Goal: Information Seeking & Learning: Find specific page/section

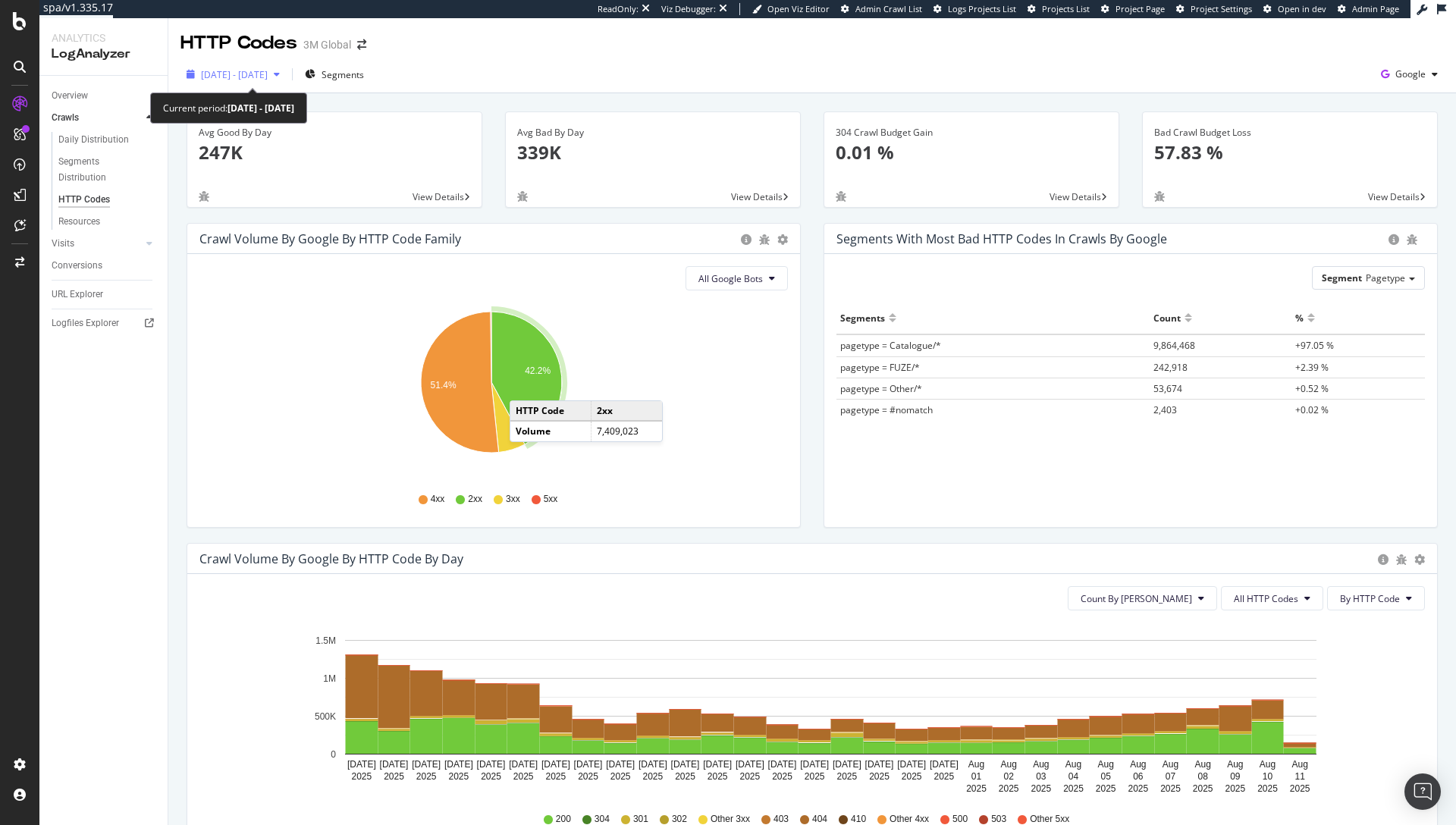
click at [242, 66] on div "2025 Jul. 13th - Aug. 11th" at bounding box center [233, 74] width 105 height 23
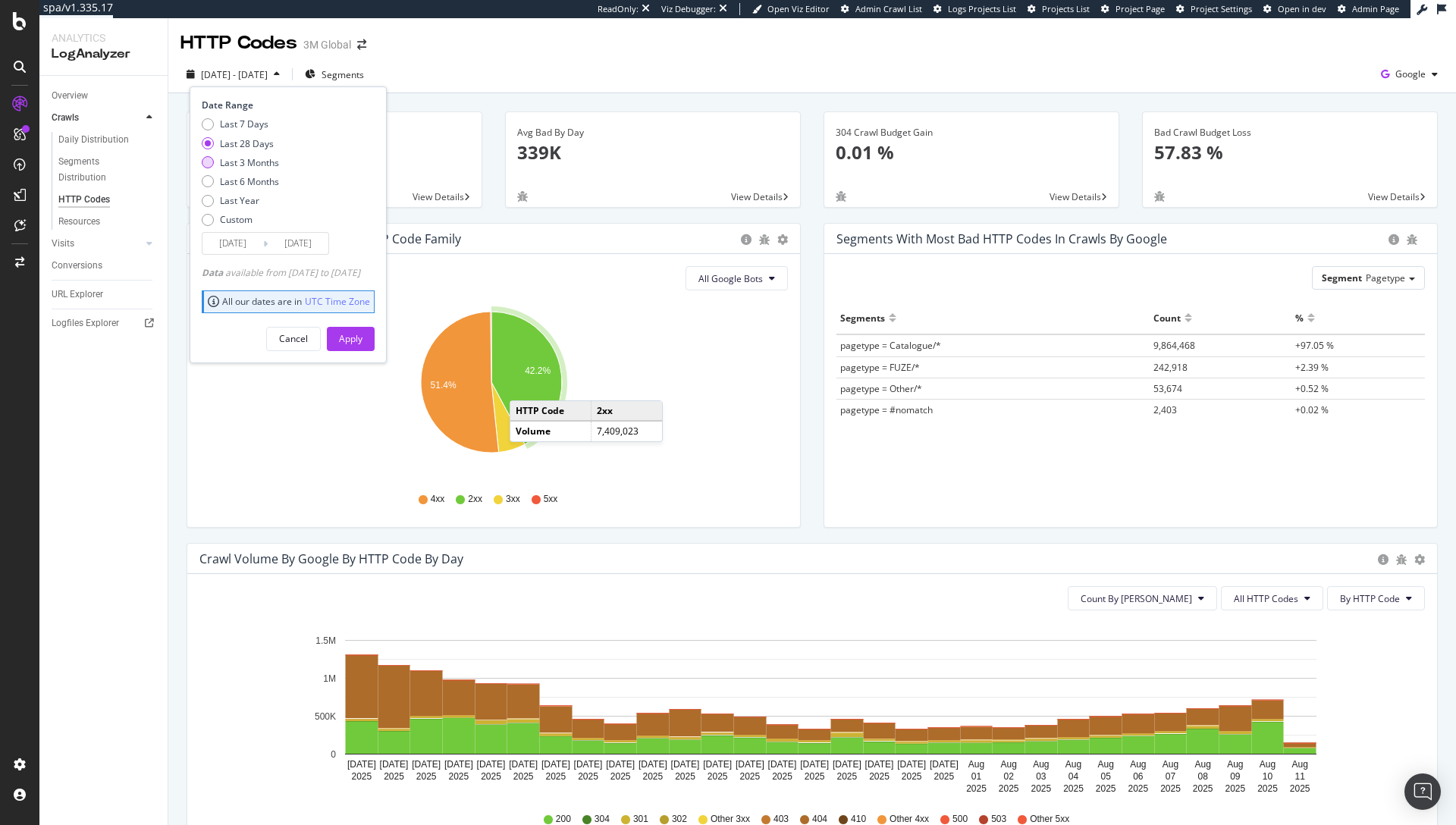
click at [261, 166] on div "Last 3 Months" at bounding box center [249, 163] width 59 height 13
type input "2025/05/12"
click at [363, 341] on div "Apply" at bounding box center [351, 339] width 24 height 13
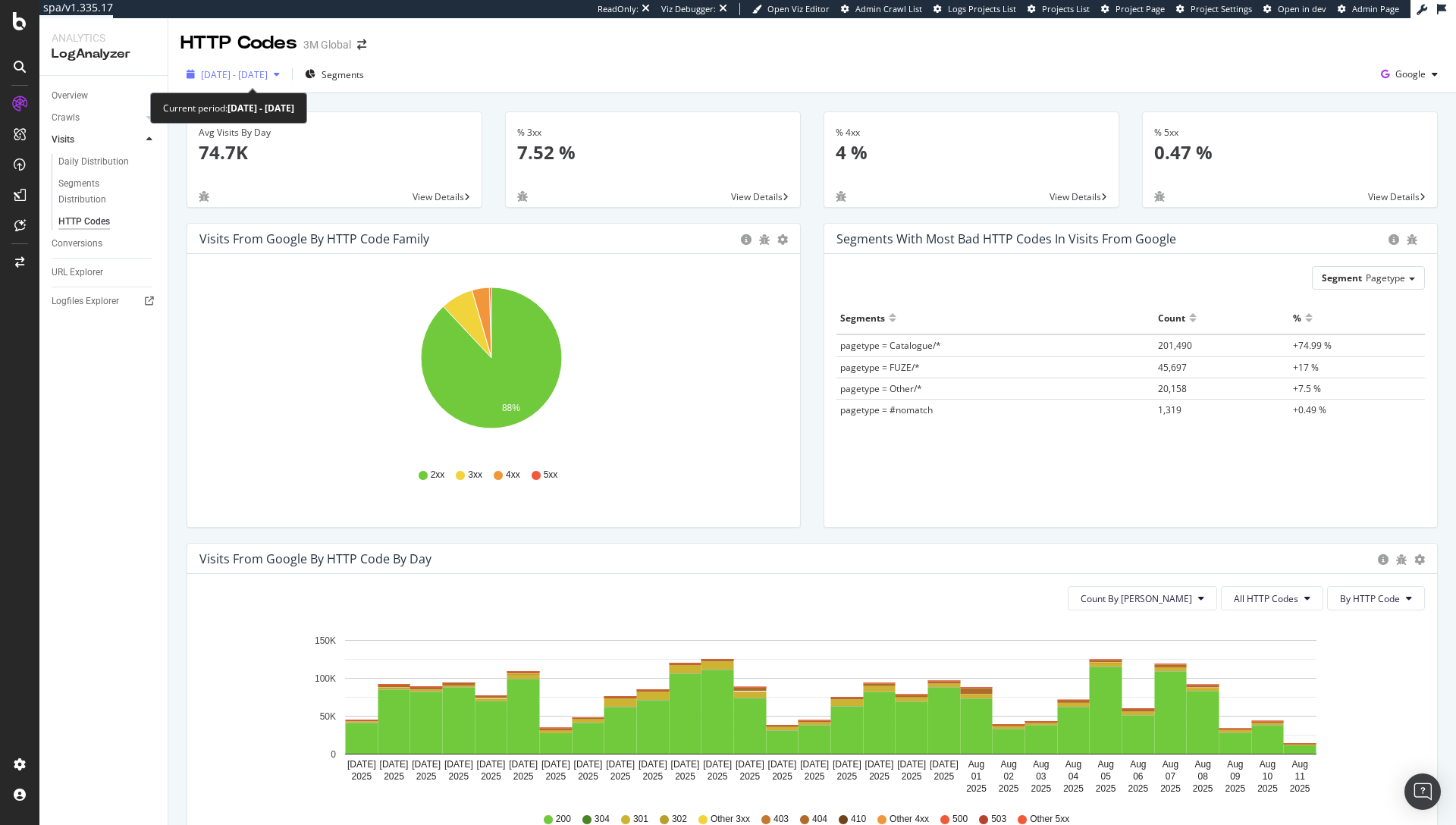
click at [254, 64] on div "[DATE] - [DATE]" at bounding box center [233, 74] width 105 height 23
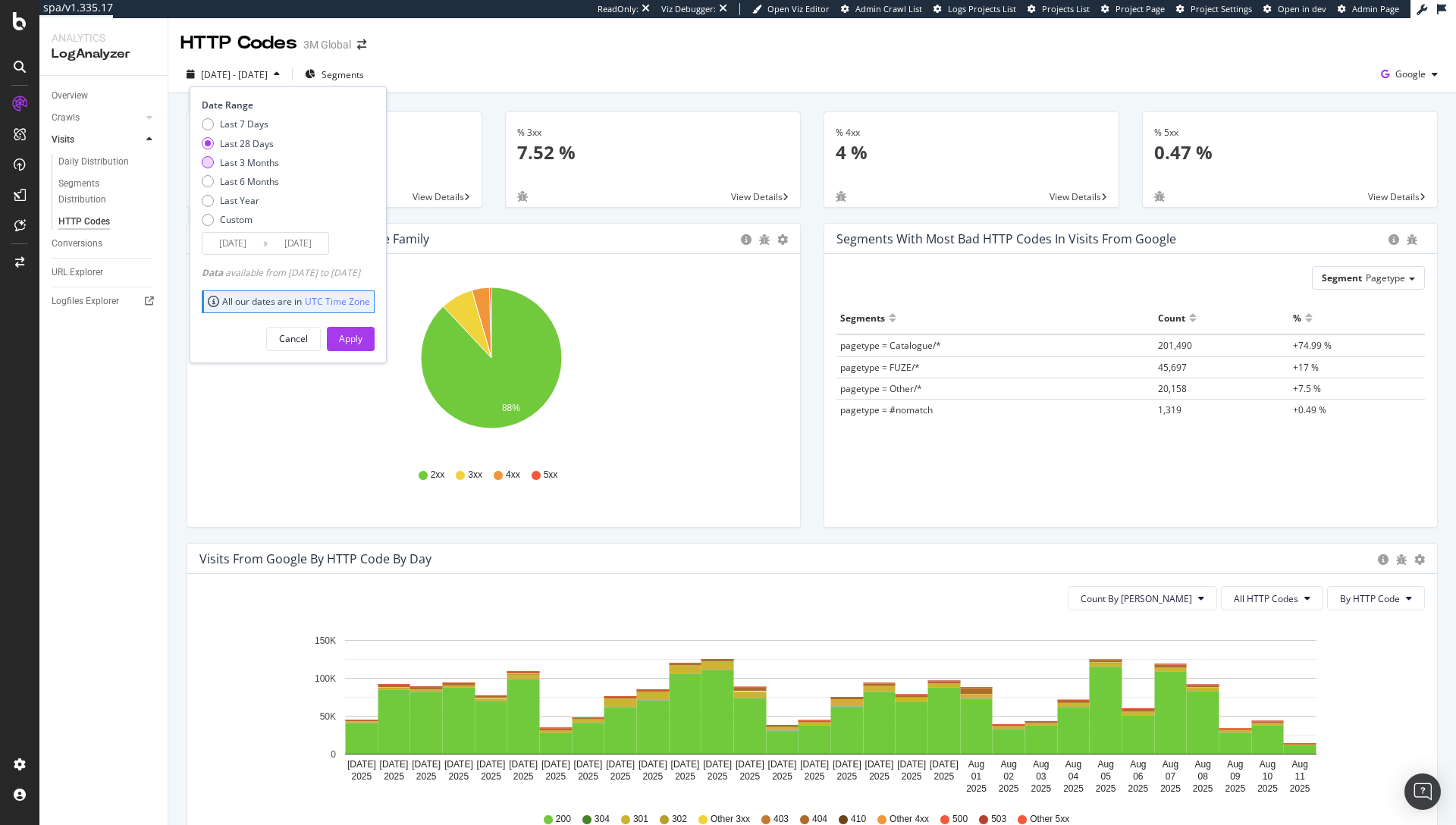
click at [261, 166] on div "Last 3 Months" at bounding box center [249, 163] width 59 height 13
type input "2025/05/12"
click at [363, 335] on div "Apply" at bounding box center [351, 339] width 24 height 13
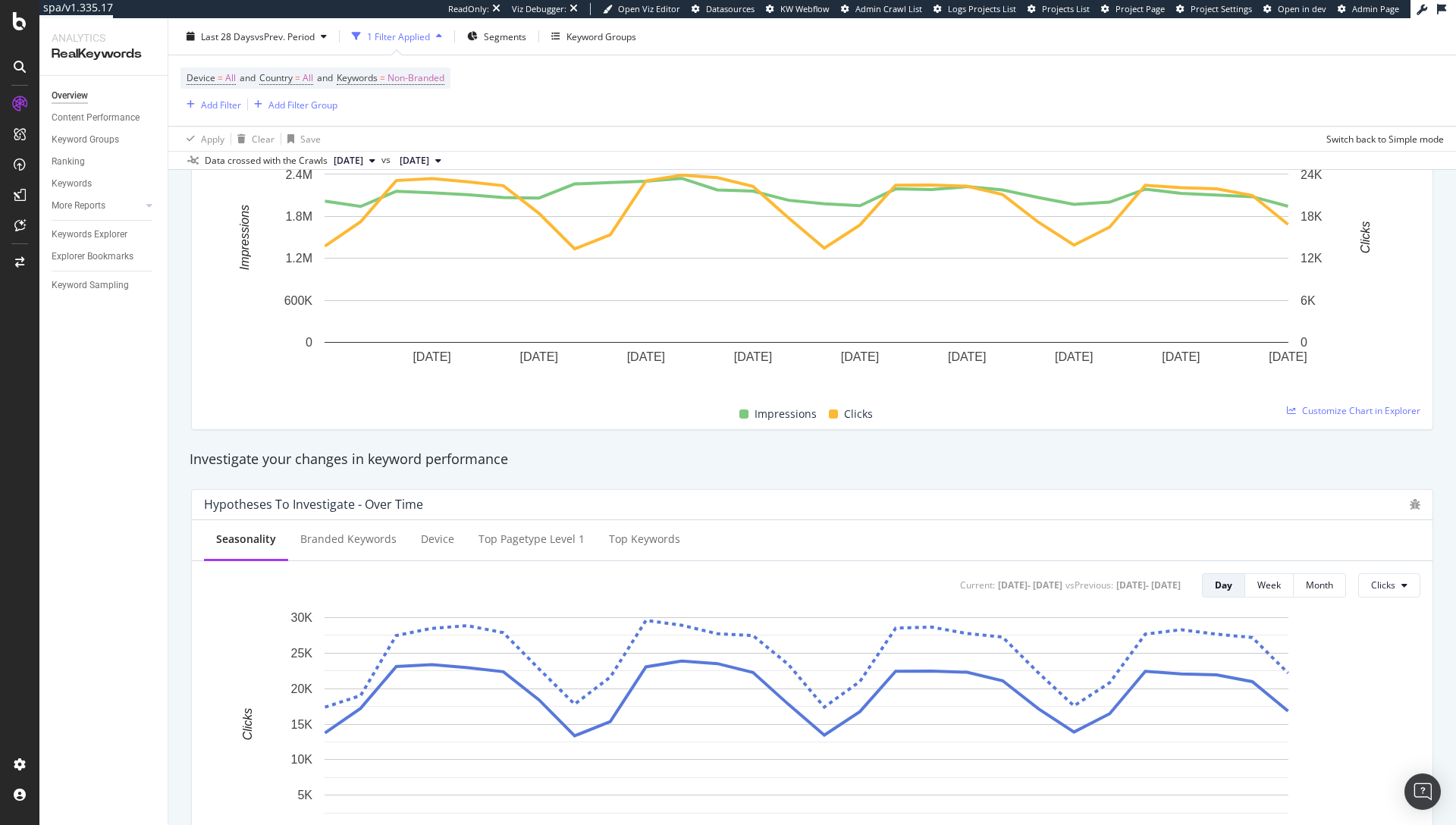
scroll to position [282, 0]
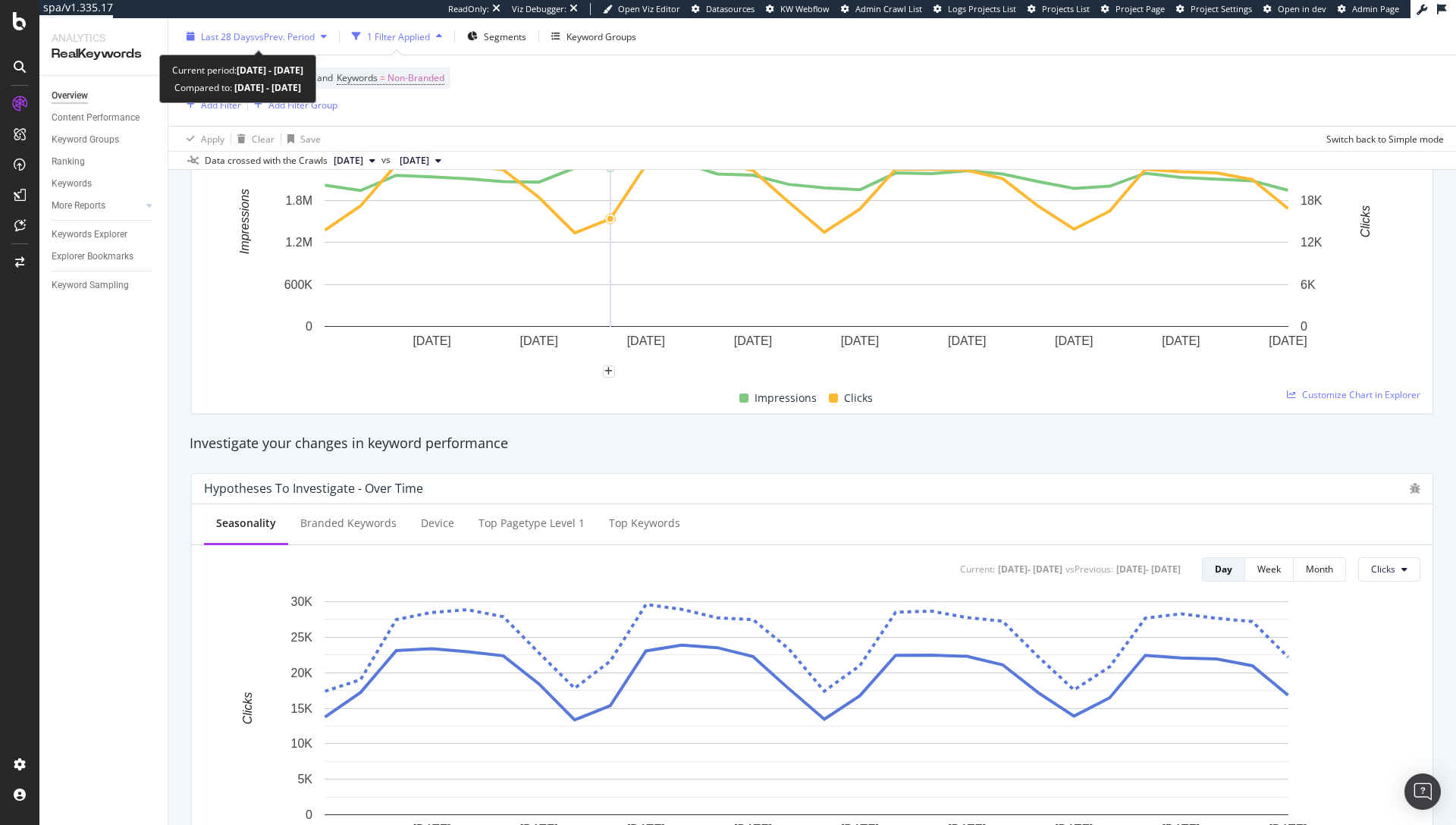
click at [296, 39] on span "vs Prev. Period" at bounding box center [284, 36] width 60 height 13
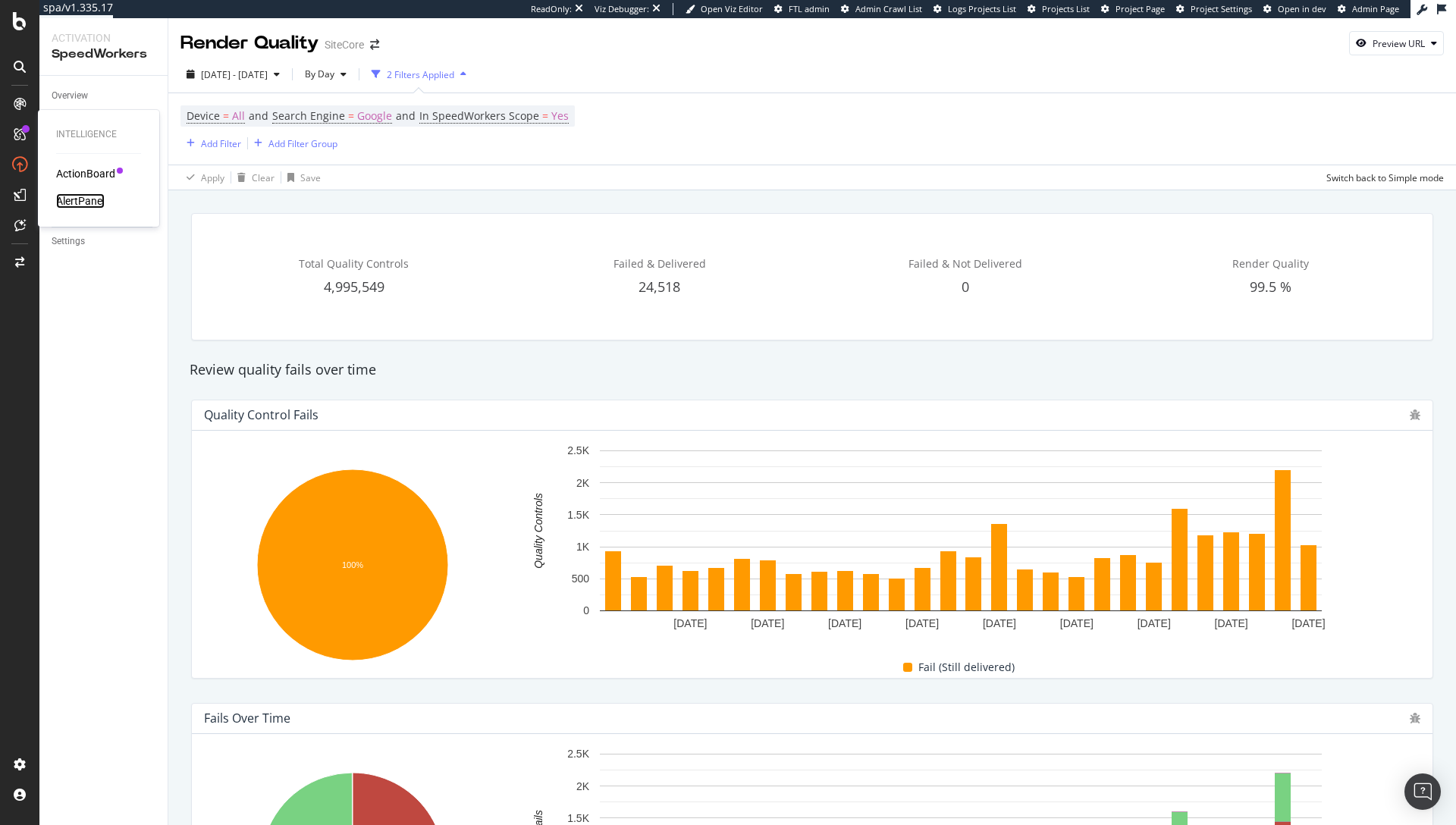
click at [85, 200] on div "AlertPanel" at bounding box center [80, 201] width 48 height 15
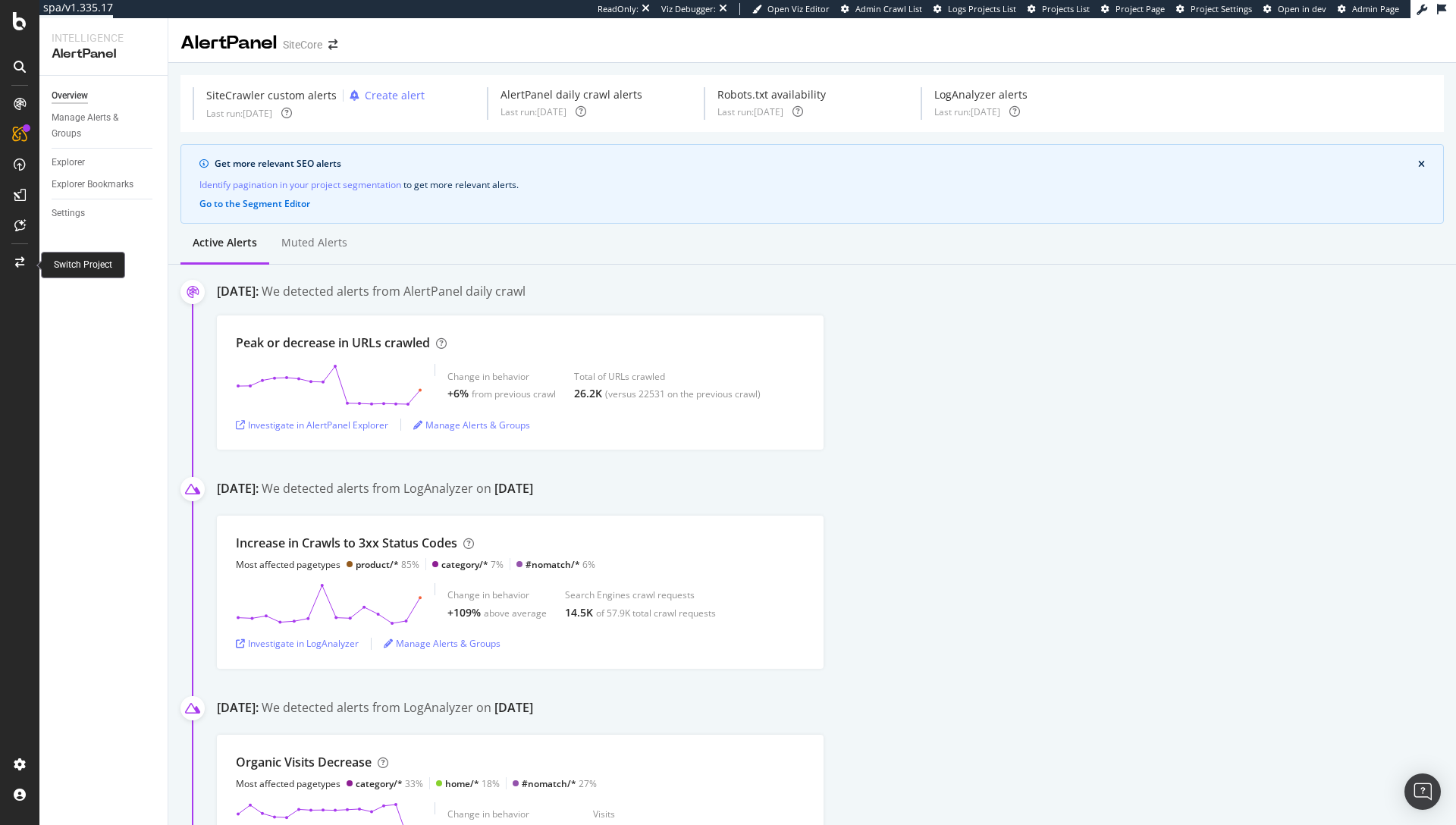
click at [25, 266] on div at bounding box center [20, 262] width 36 height 25
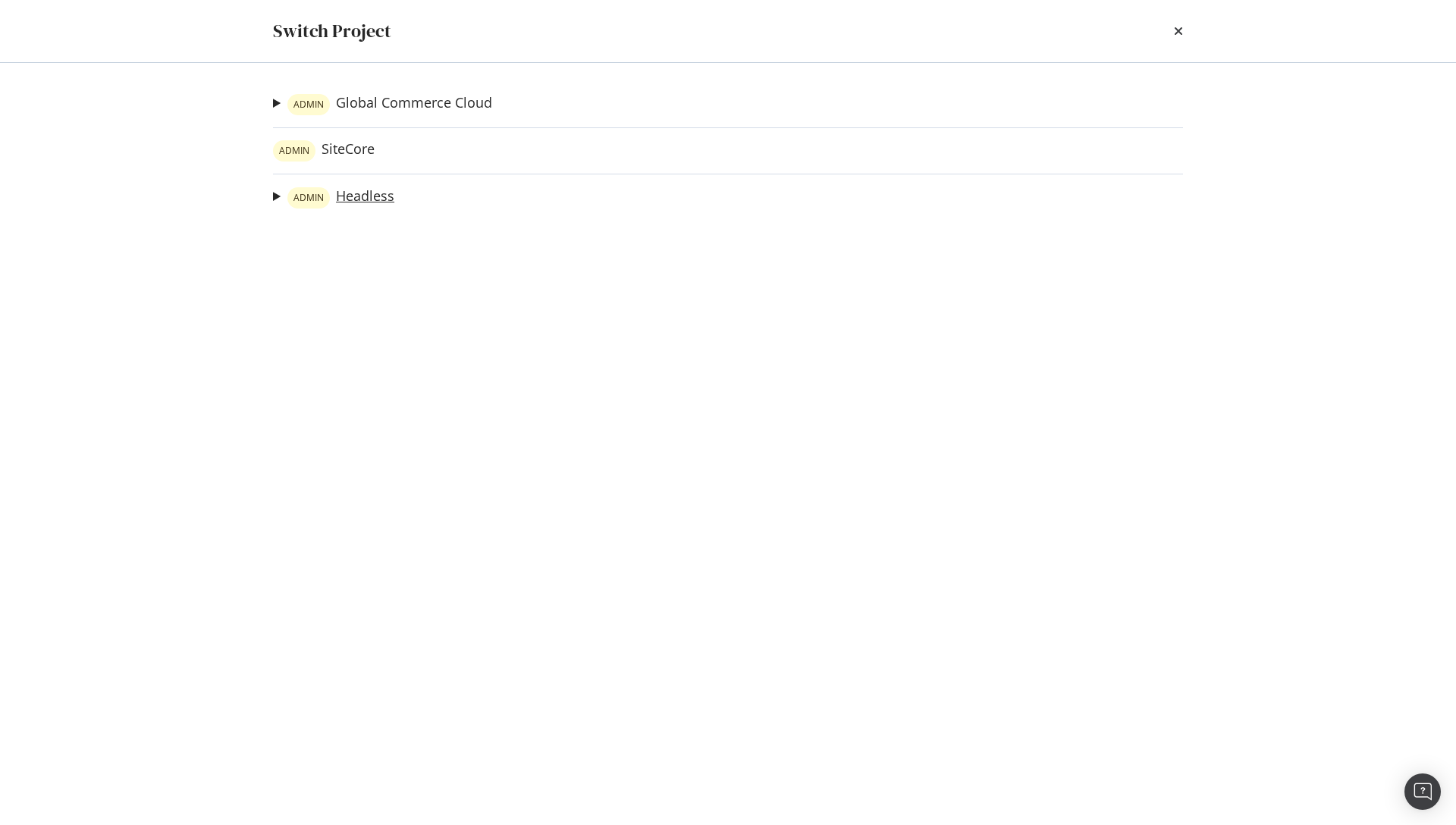
click at [344, 207] on link "ADMIN Headless" at bounding box center [340, 198] width 107 height 21
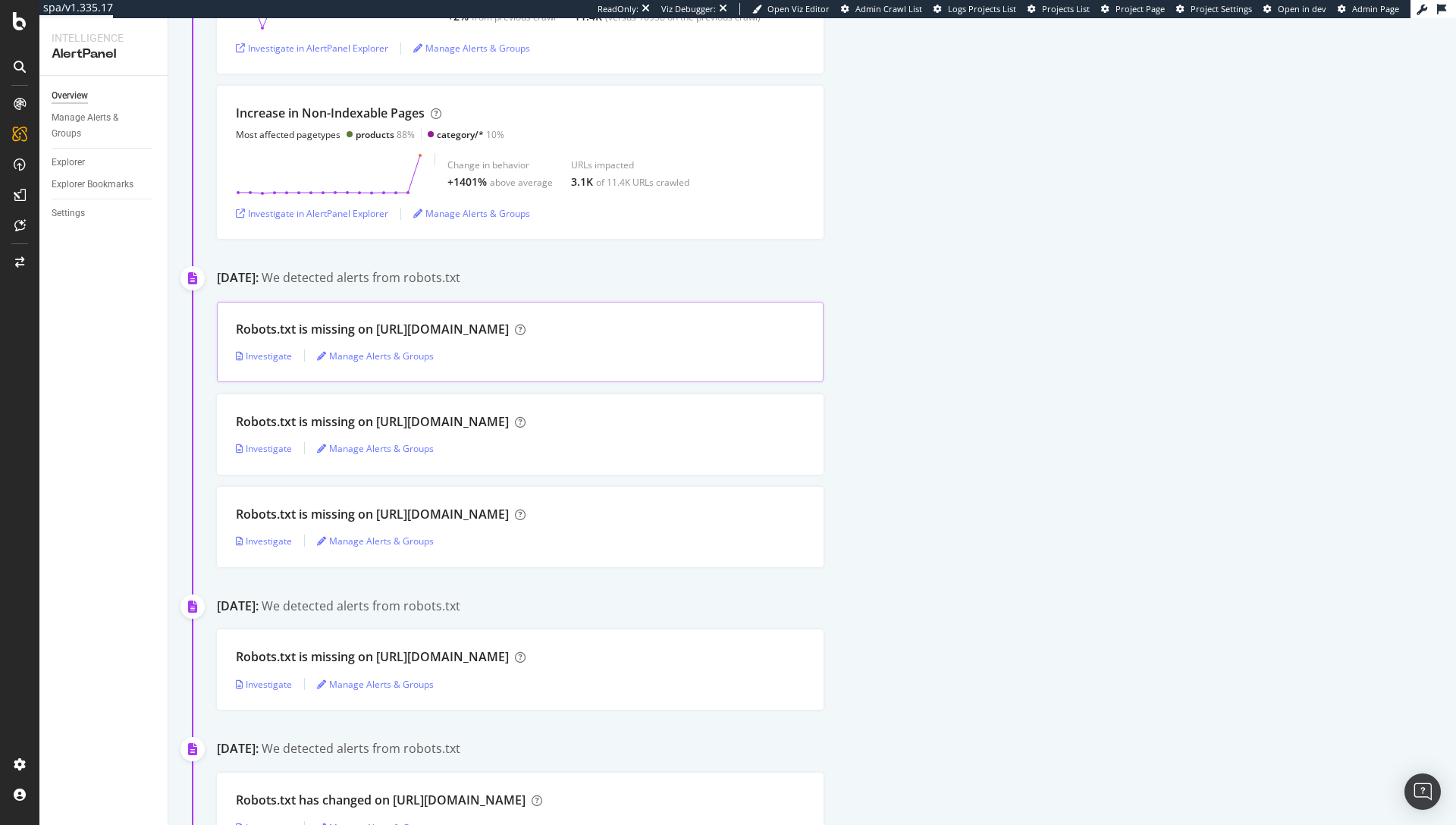
scroll to position [795, 0]
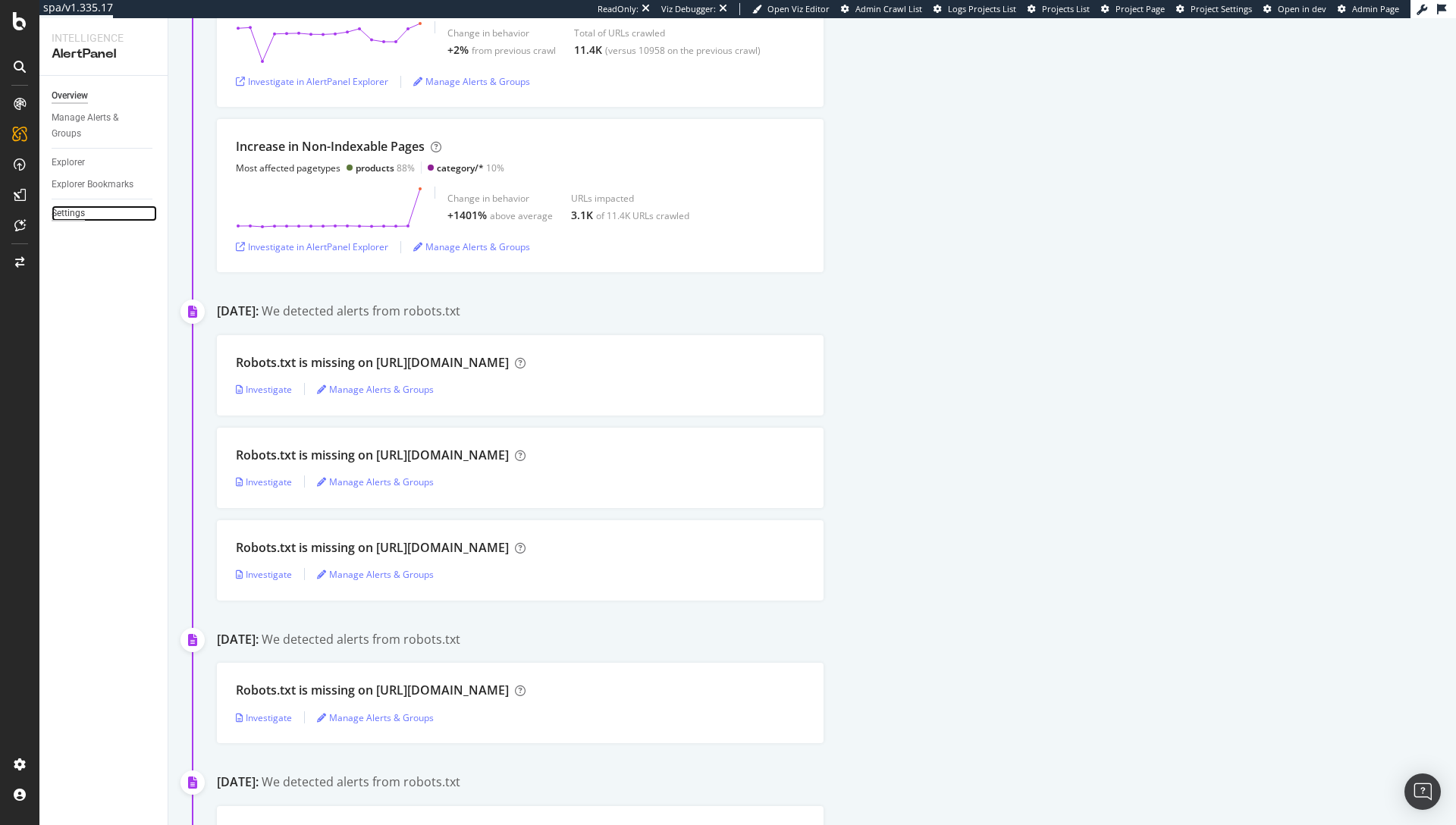
click at [73, 211] on div "Settings" at bounding box center [67, 213] width 33 height 16
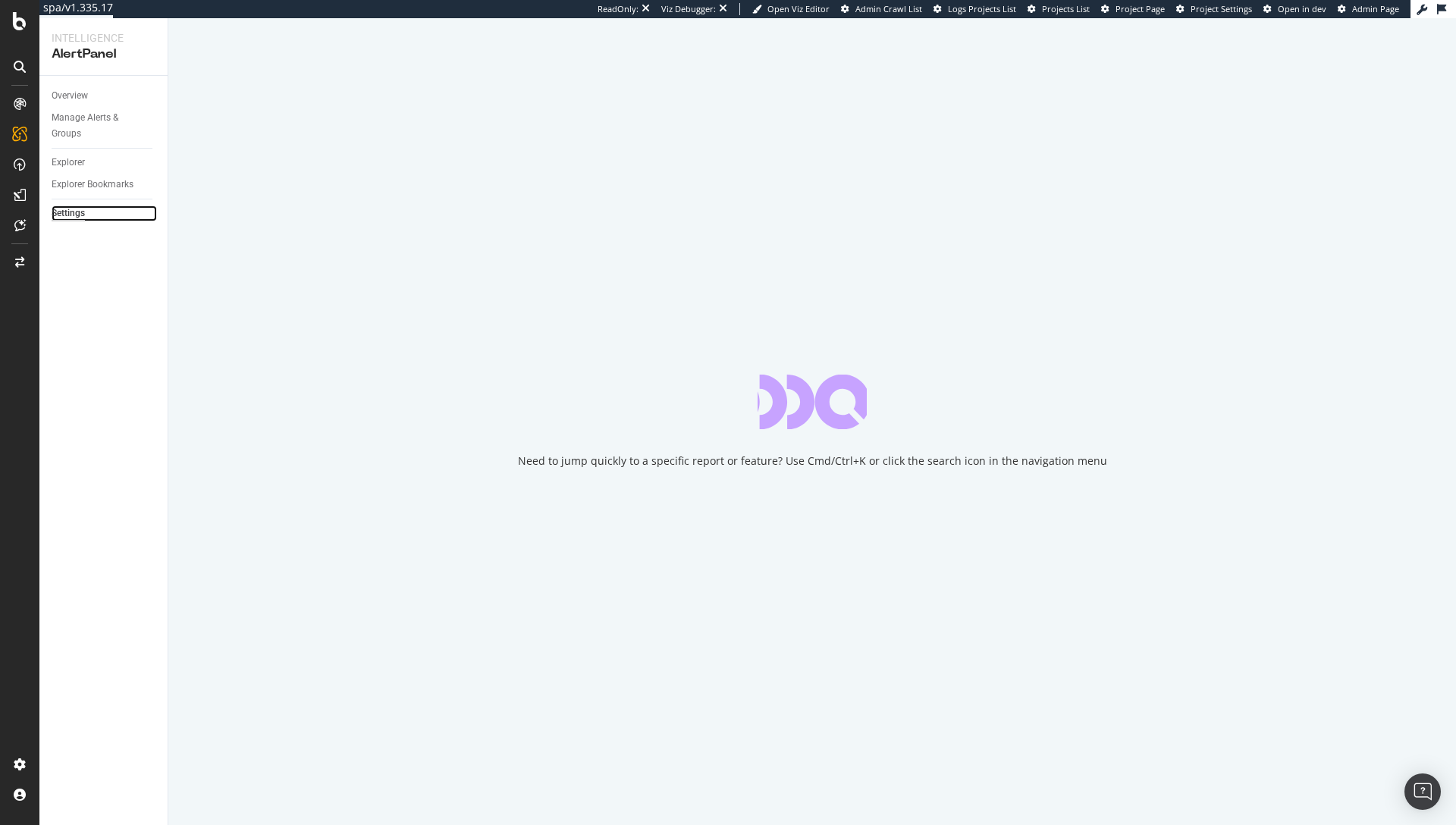
select select "01"
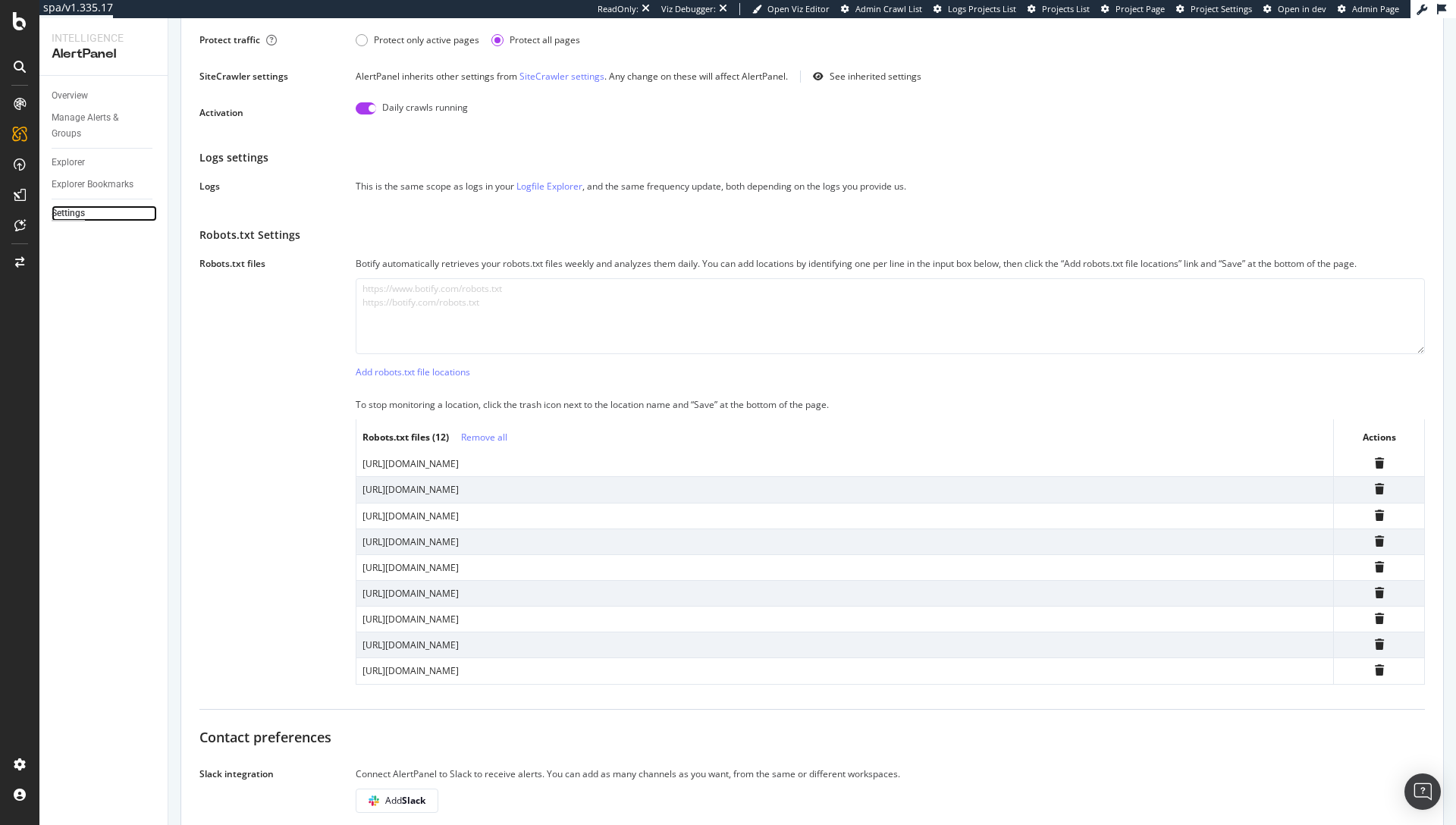
scroll to position [357, 0]
click at [65, 92] on div "Overview" at bounding box center [69, 96] width 36 height 16
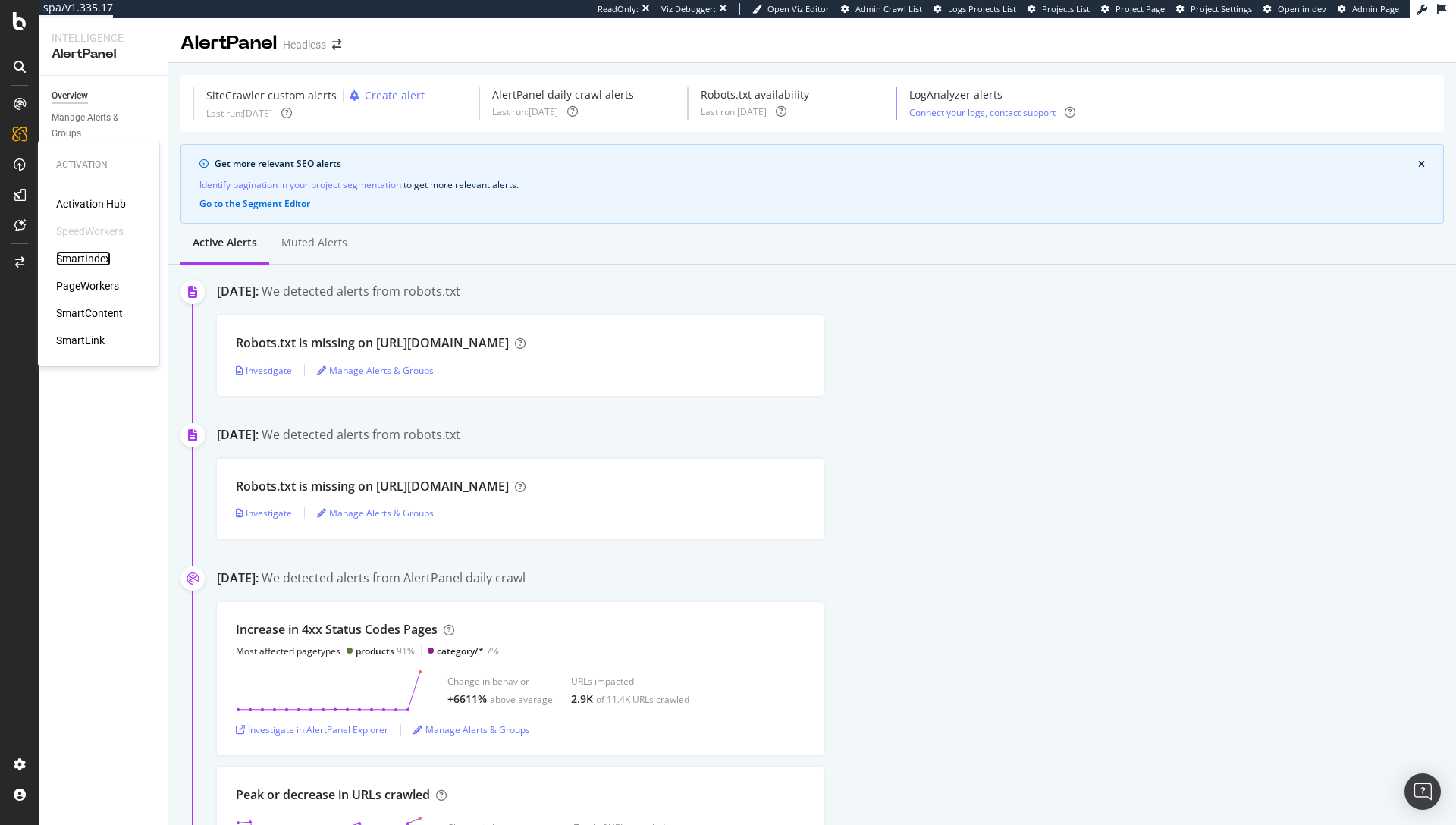
click at [101, 262] on div "SmartIndex" at bounding box center [83, 259] width 55 height 15
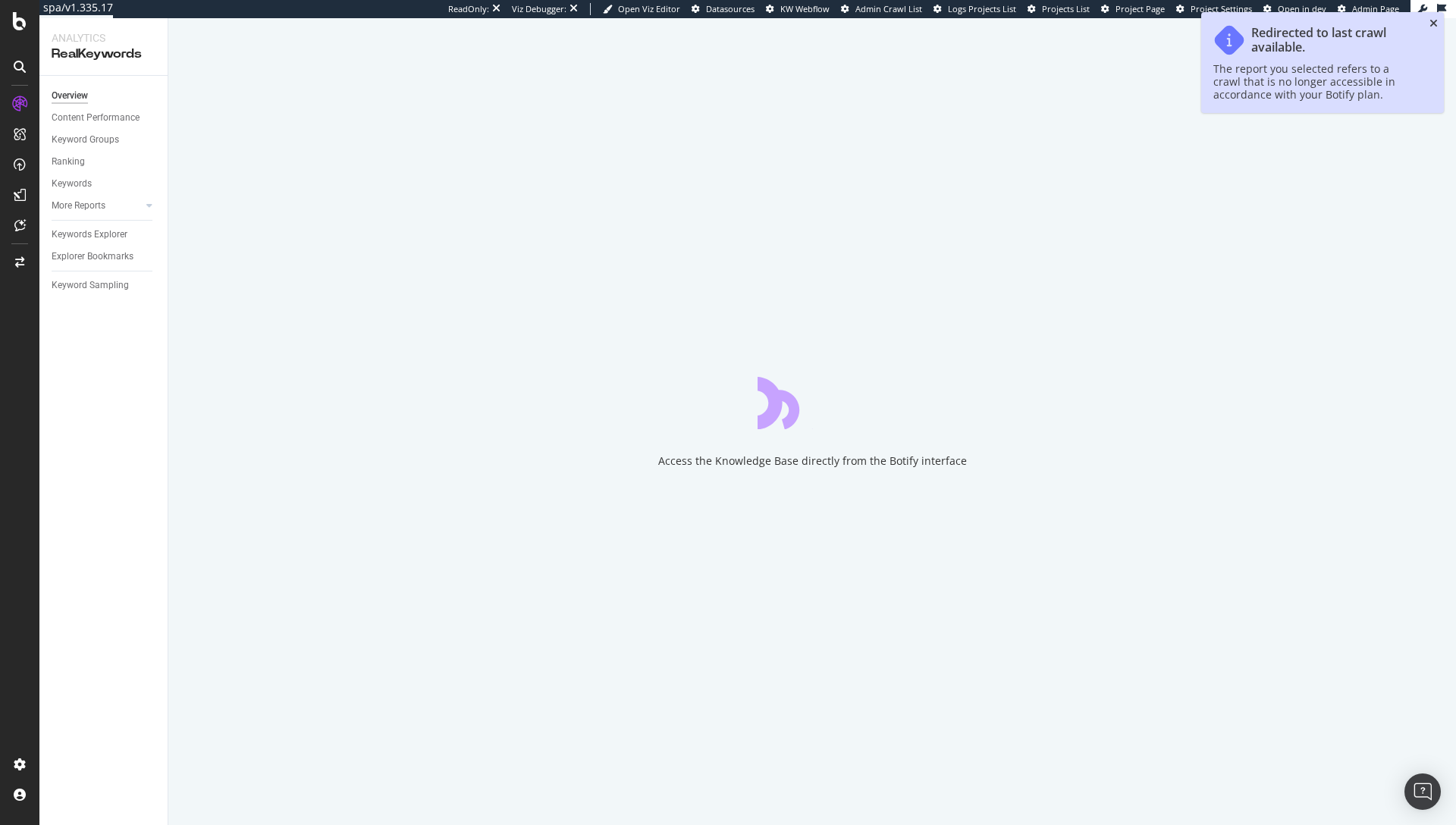
click at [1431, 26] on icon "close toast" at bounding box center [1433, 23] width 9 height 10
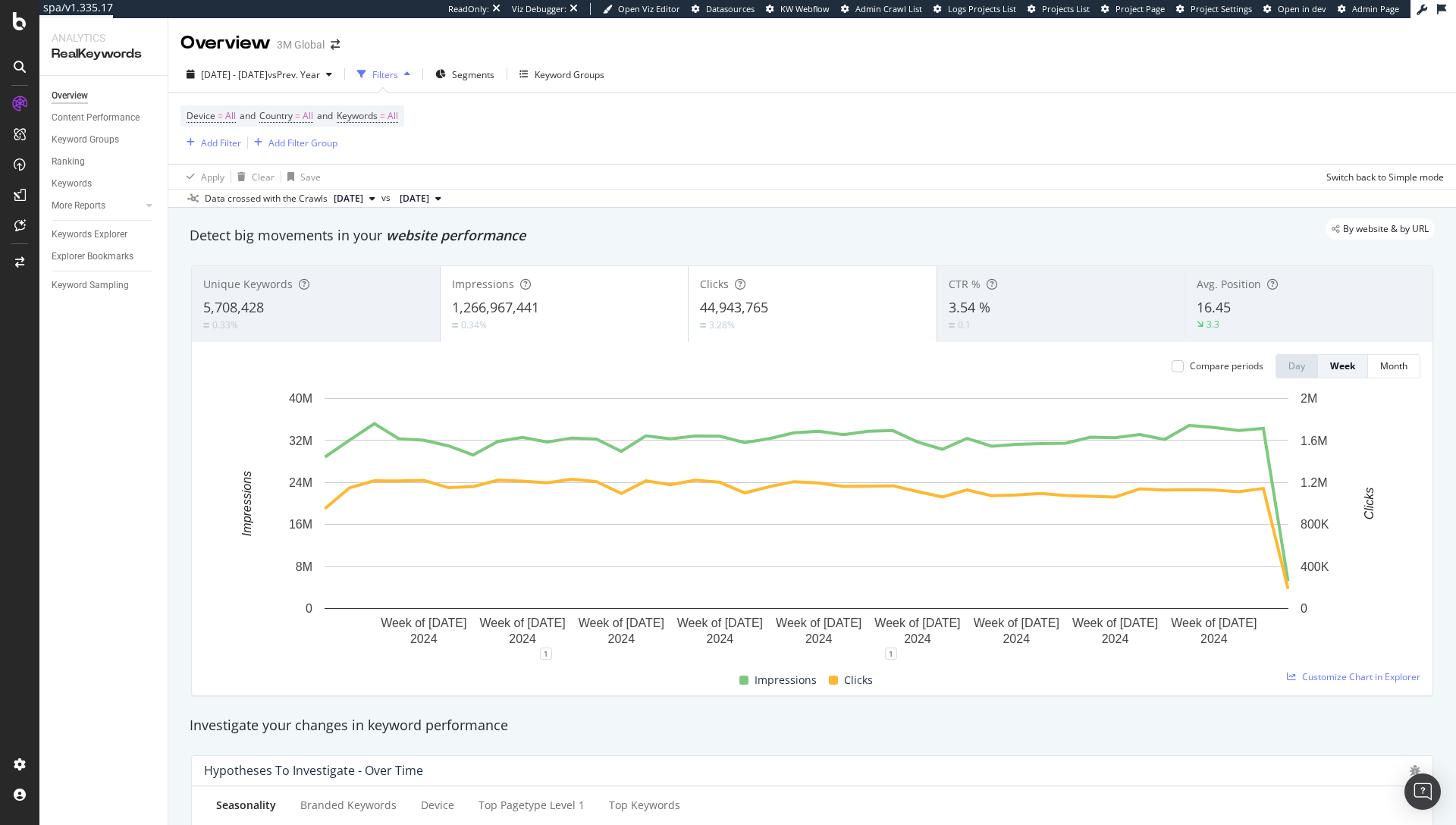
click at [531, 117] on div "Device = All and Country = All and Keywords = All Add Filter Add Filter Group" at bounding box center [813, 128] width 1264 height 70
click at [97, 171] on div "SiteCrawler" at bounding box center [82, 170] width 54 height 15
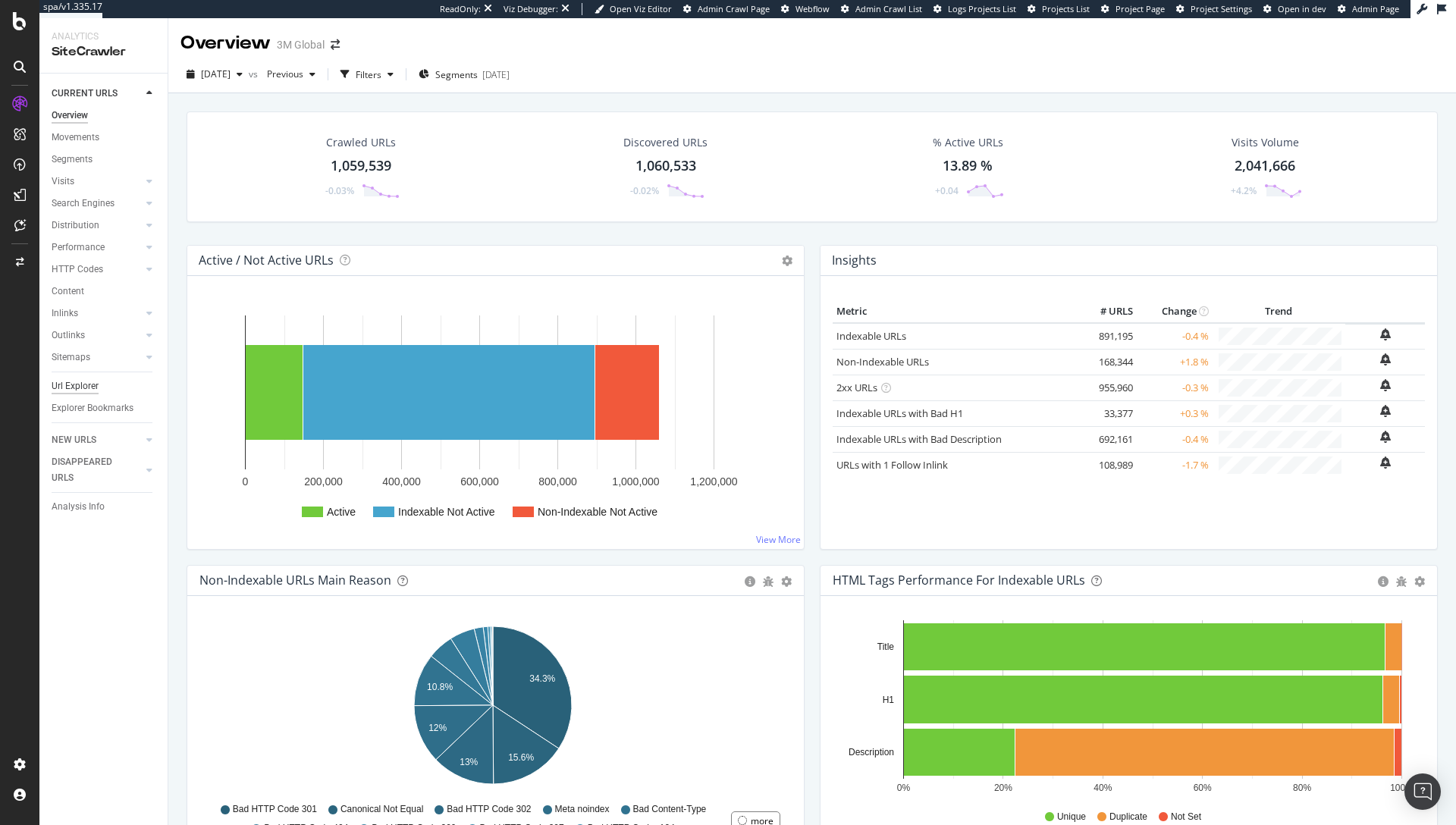
click at [78, 388] on div "Url Explorer" at bounding box center [75, 386] width 47 height 16
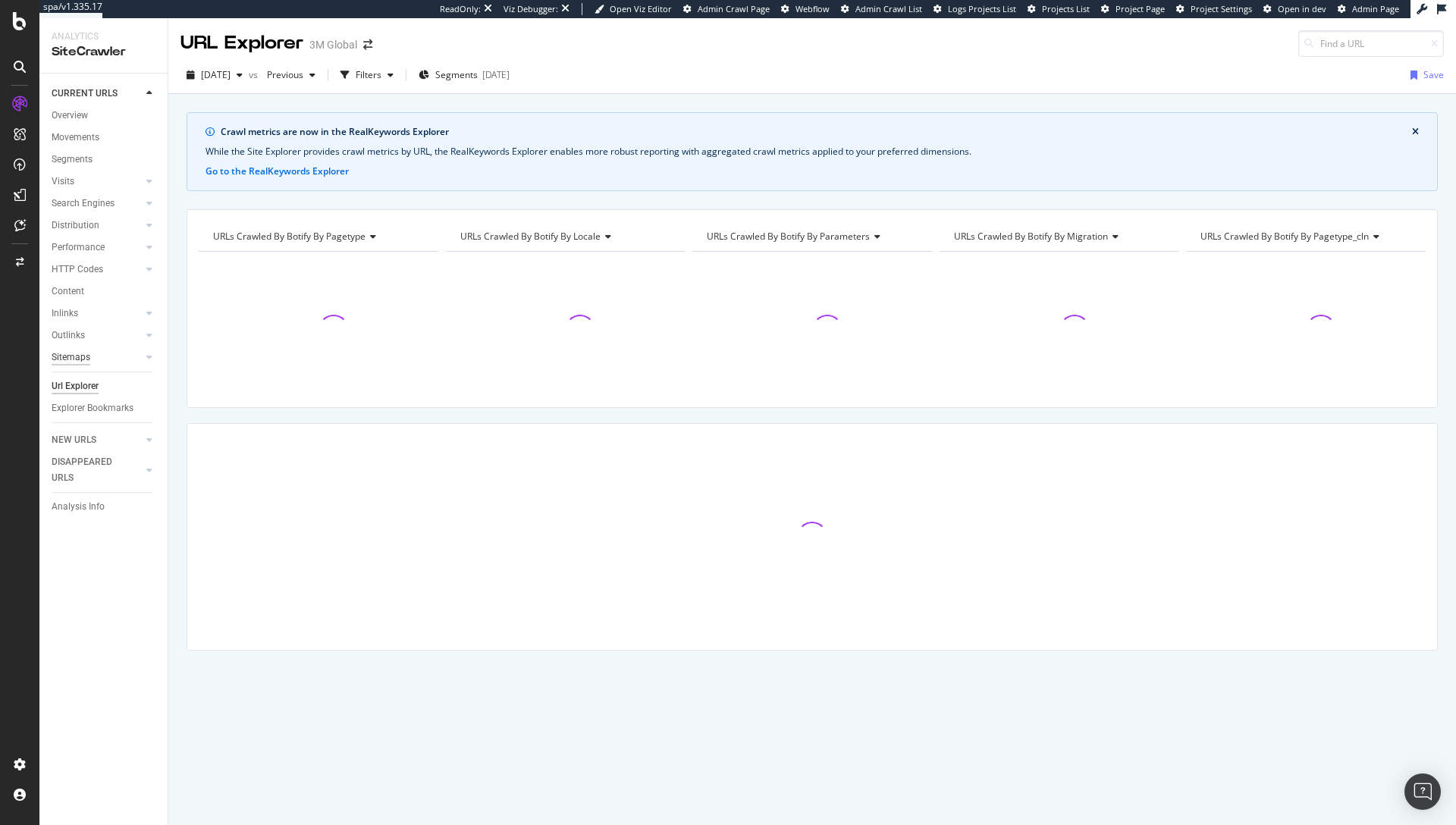
click at [82, 359] on div "Sitemaps" at bounding box center [70, 357] width 39 height 16
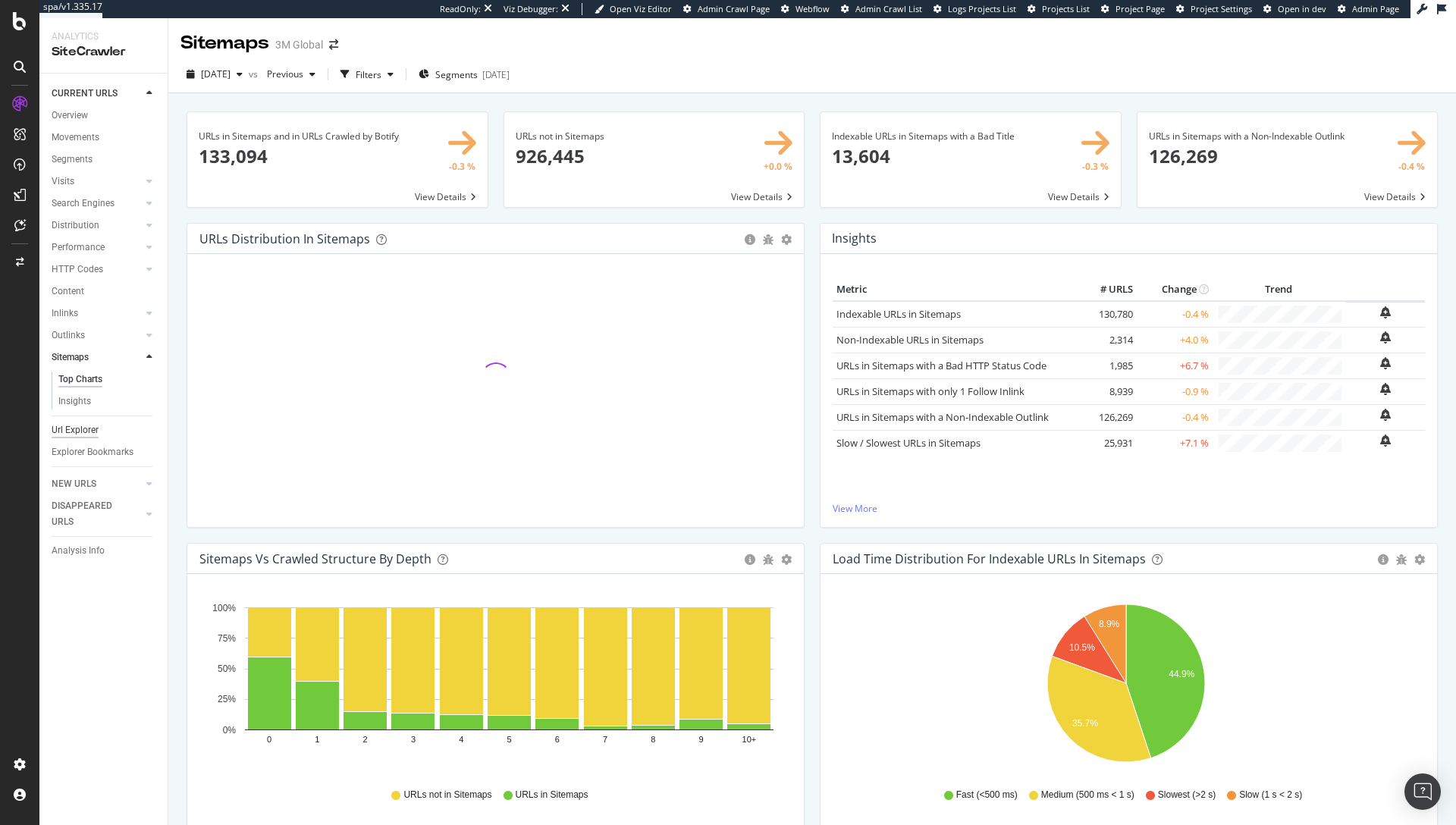
click at [81, 431] on div "Url Explorer" at bounding box center [75, 430] width 47 height 16
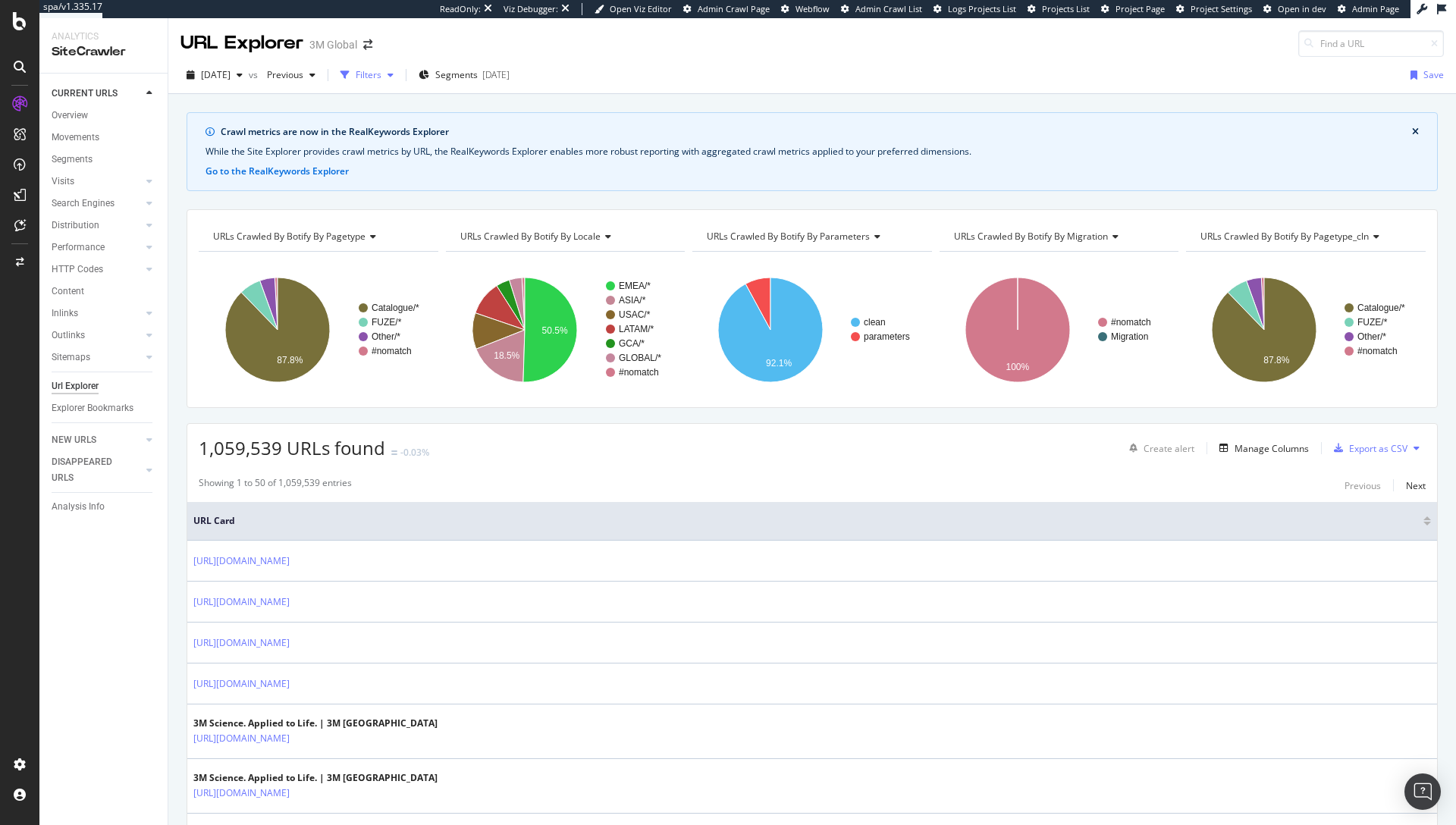
click at [382, 79] on div "Filters" at bounding box center [368, 75] width 26 height 13
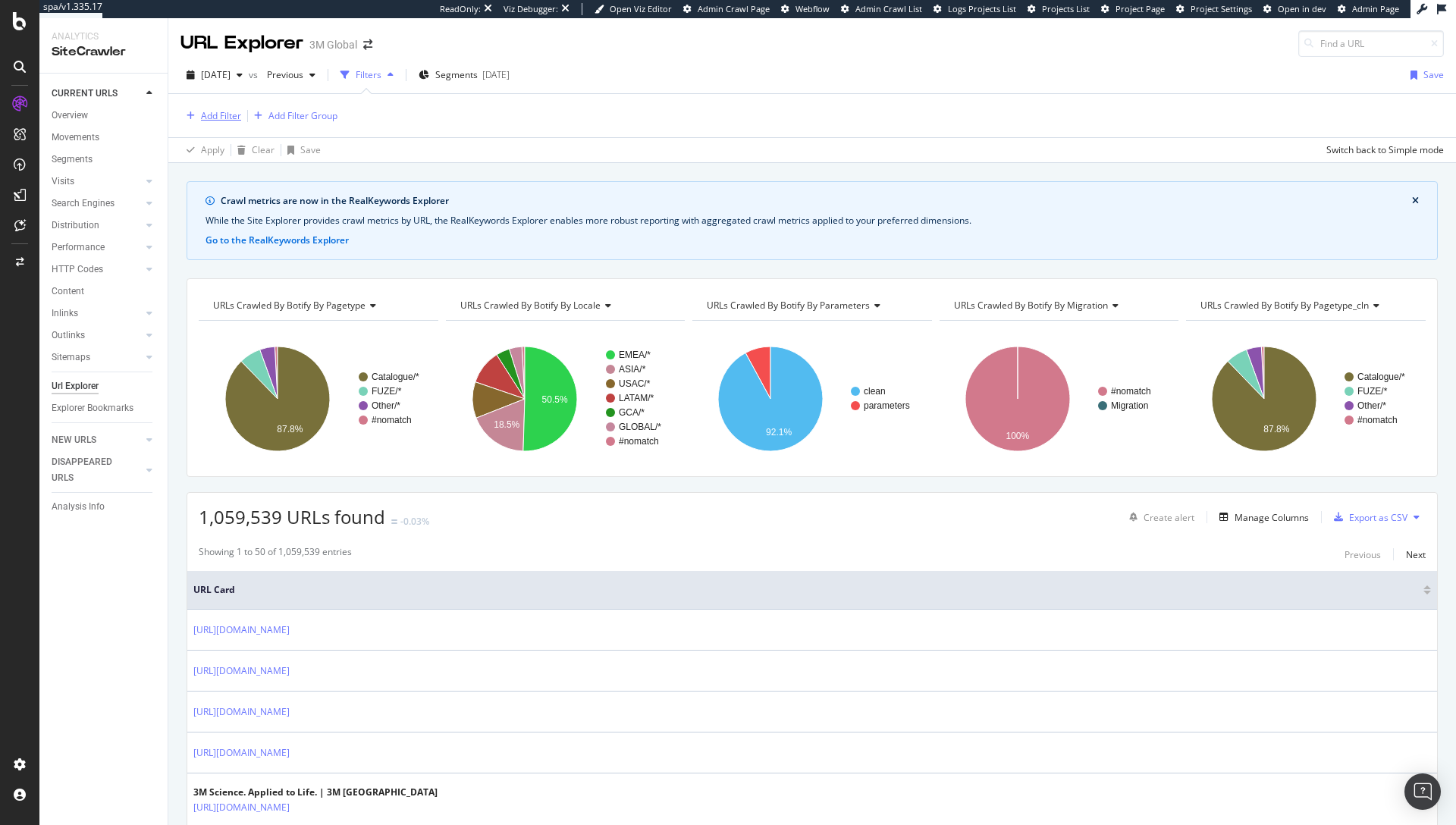
drag, startPoint x: 225, startPoint y: 113, endPoint x: 458, endPoint y: 153, distance: 236.4
click at [224, 114] on div "Add Filter" at bounding box center [221, 116] width 40 height 13
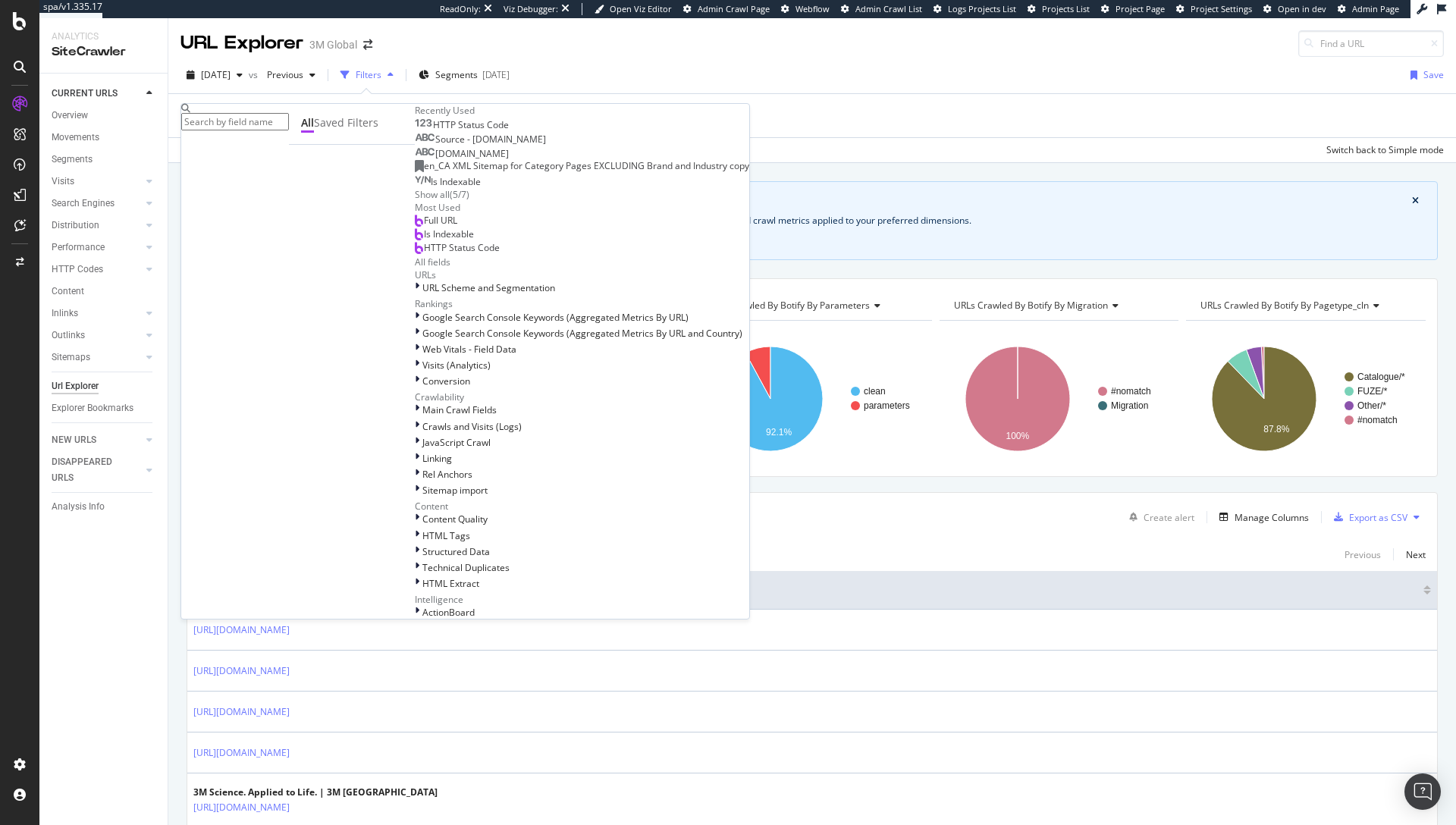
click at [727, 139] on div "Apply Clear Save Switch back to Simple mode" at bounding box center [812, 150] width 1287 height 25
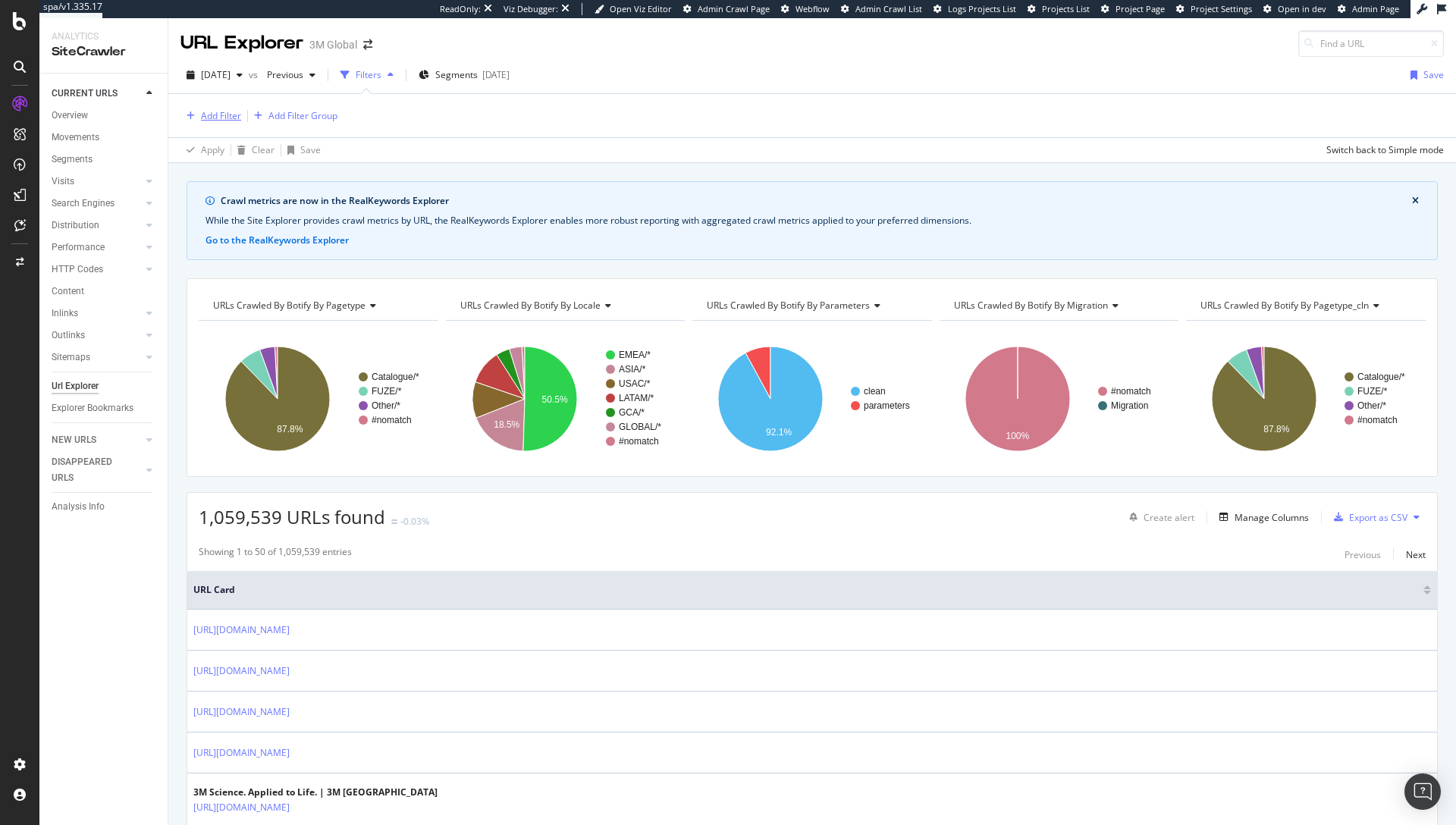
click at [200, 116] on div "Add Filter" at bounding box center [211, 117] width 61 height 17
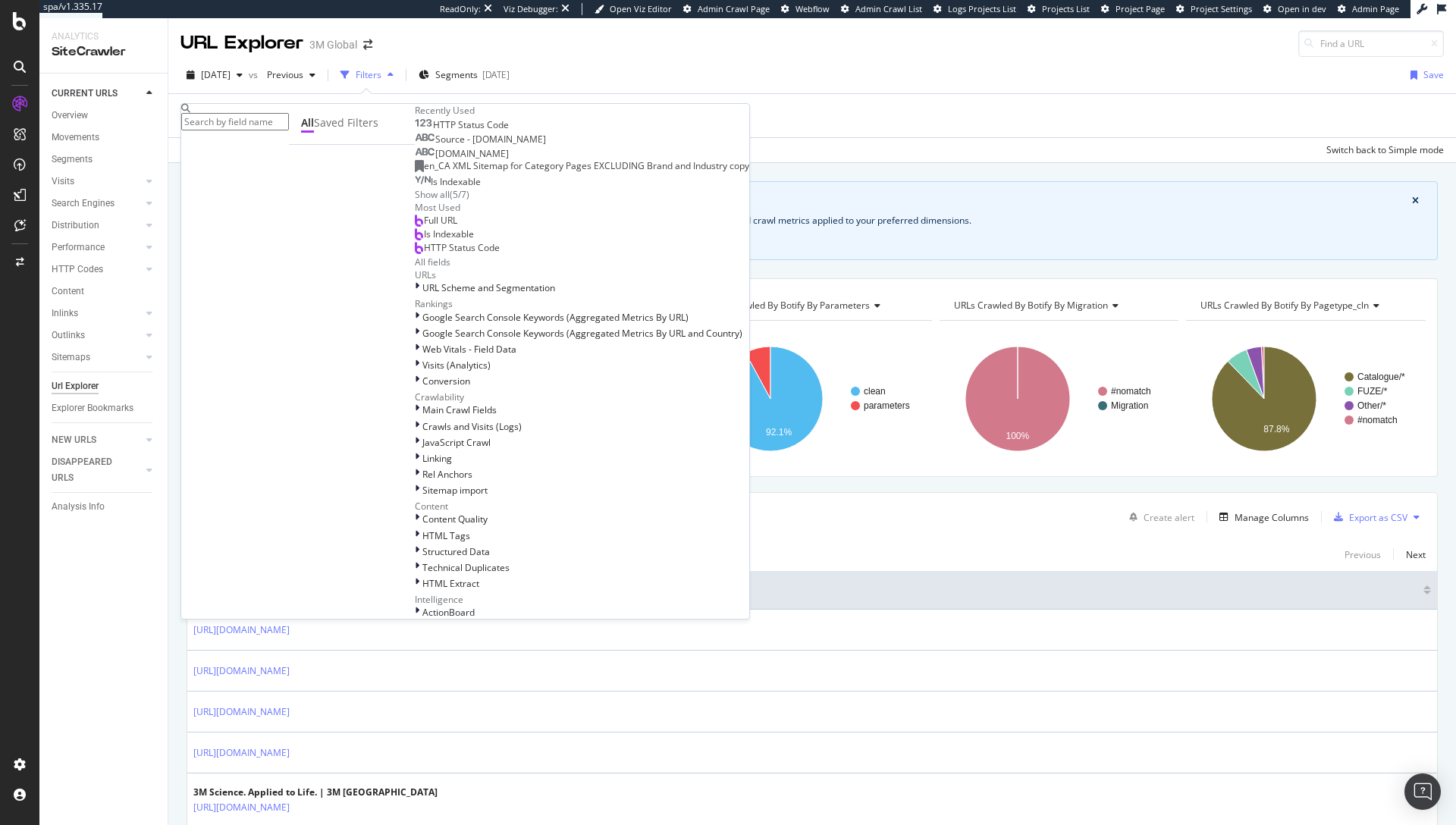
click at [253, 118] on input "text" at bounding box center [235, 121] width 108 height 17
click at [314, 131] on div "Saved Filters" at bounding box center [346, 123] width 64 height 15
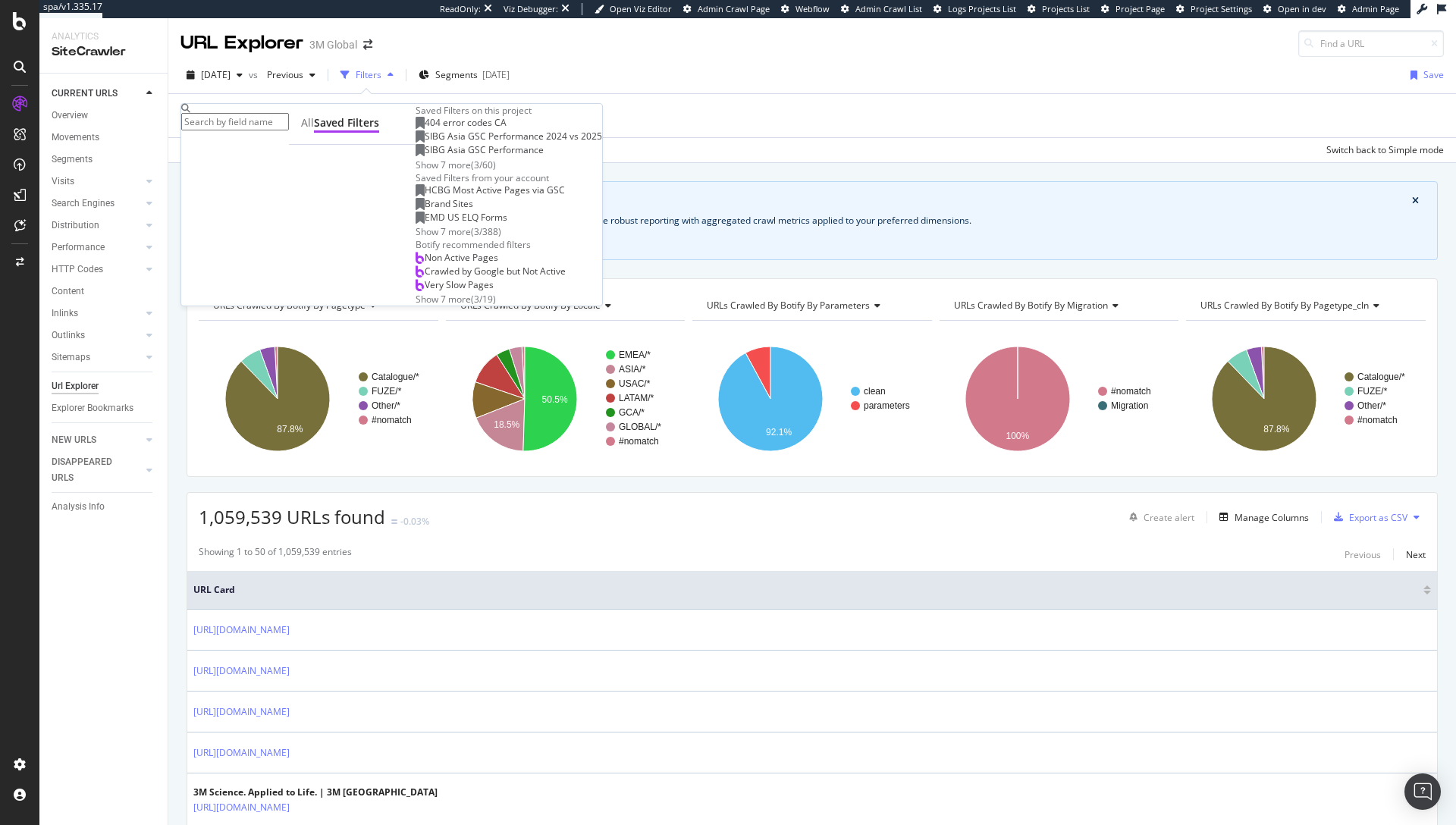
scroll to position [69, 0]
click at [416, 238] on div "Show 7 more" at bounding box center [443, 232] width 55 height 13
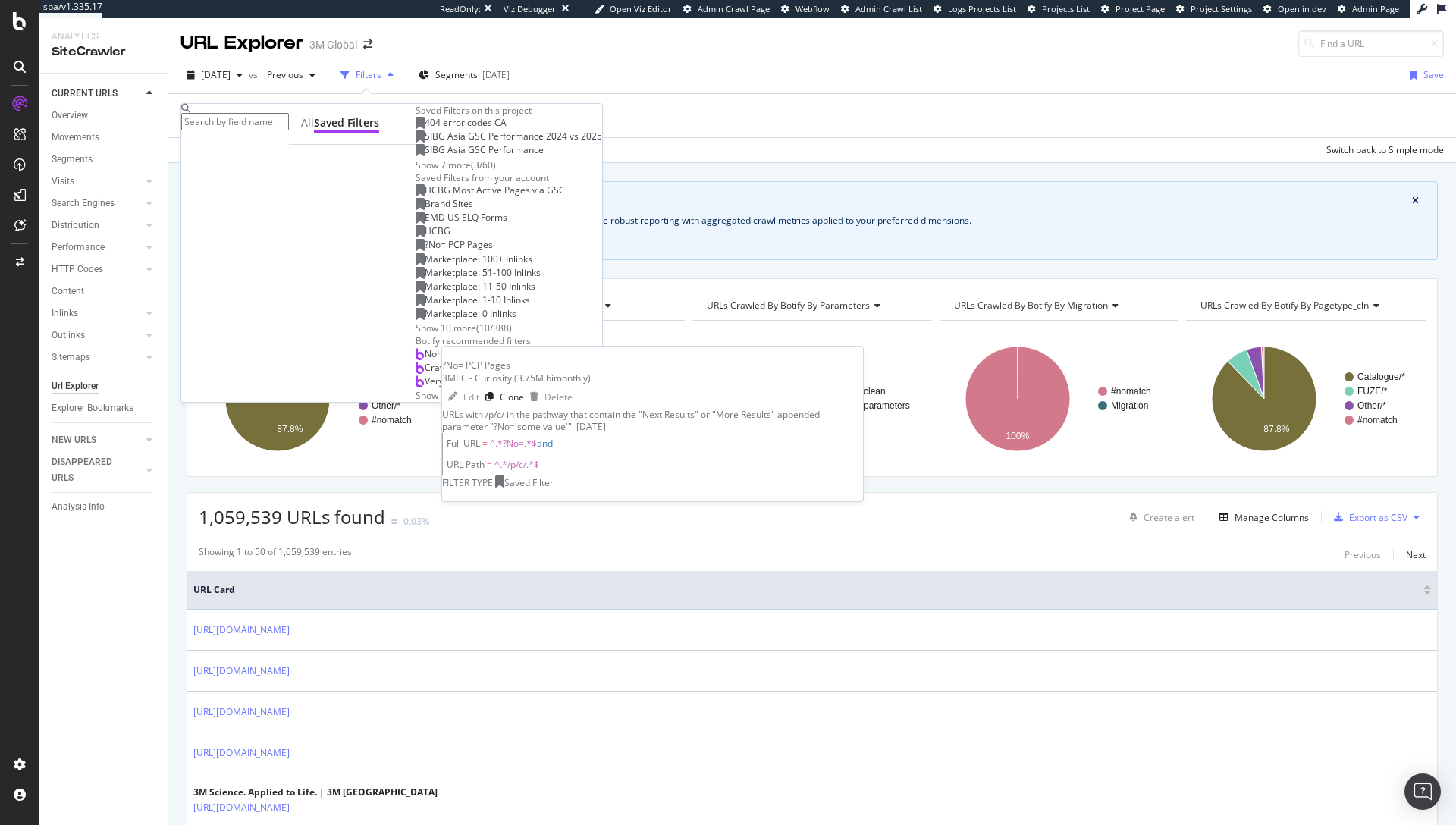
scroll to position [99, 0]
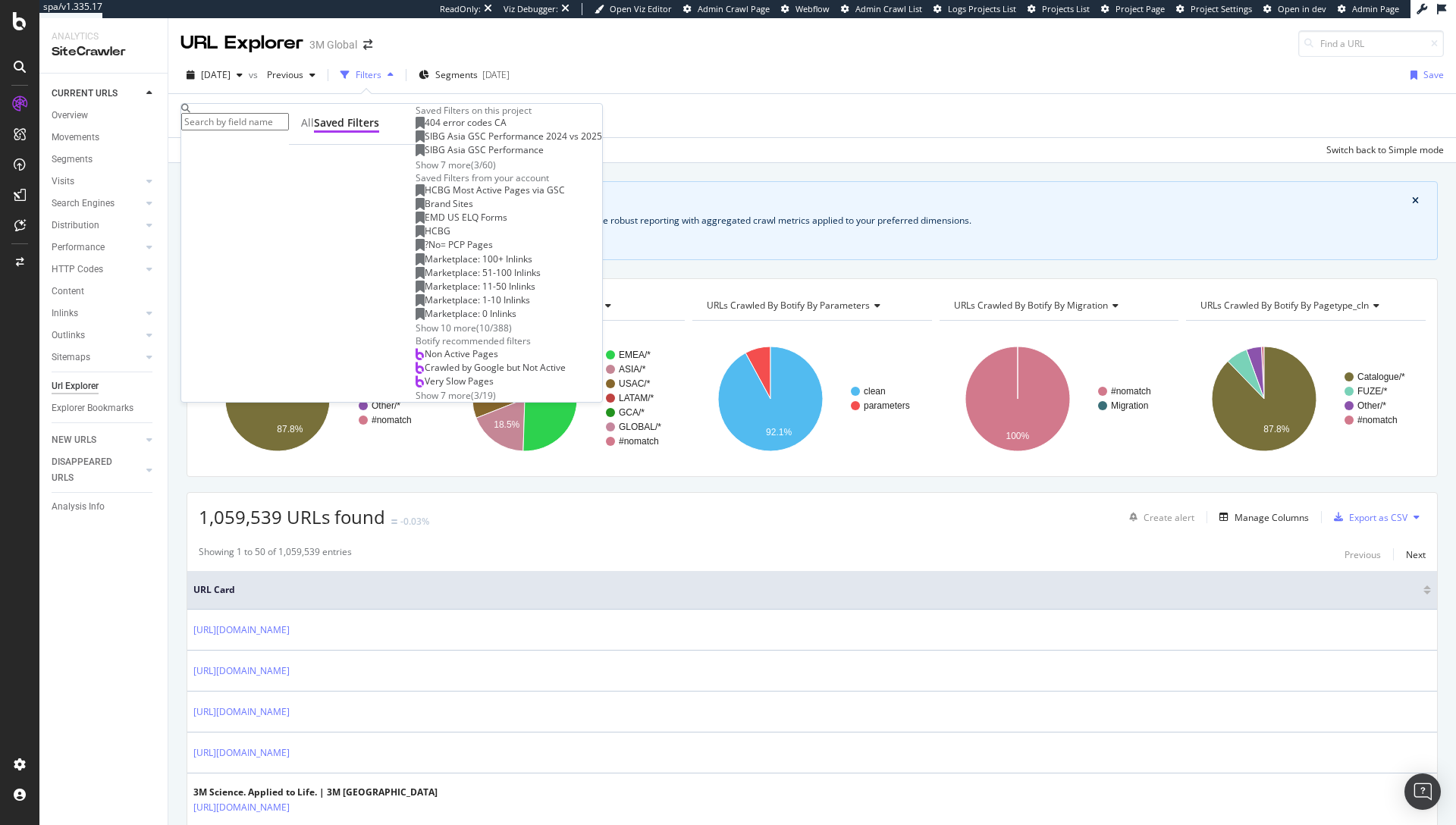
click at [416, 334] on div "Show 10 more" at bounding box center [446, 328] width 61 height 13
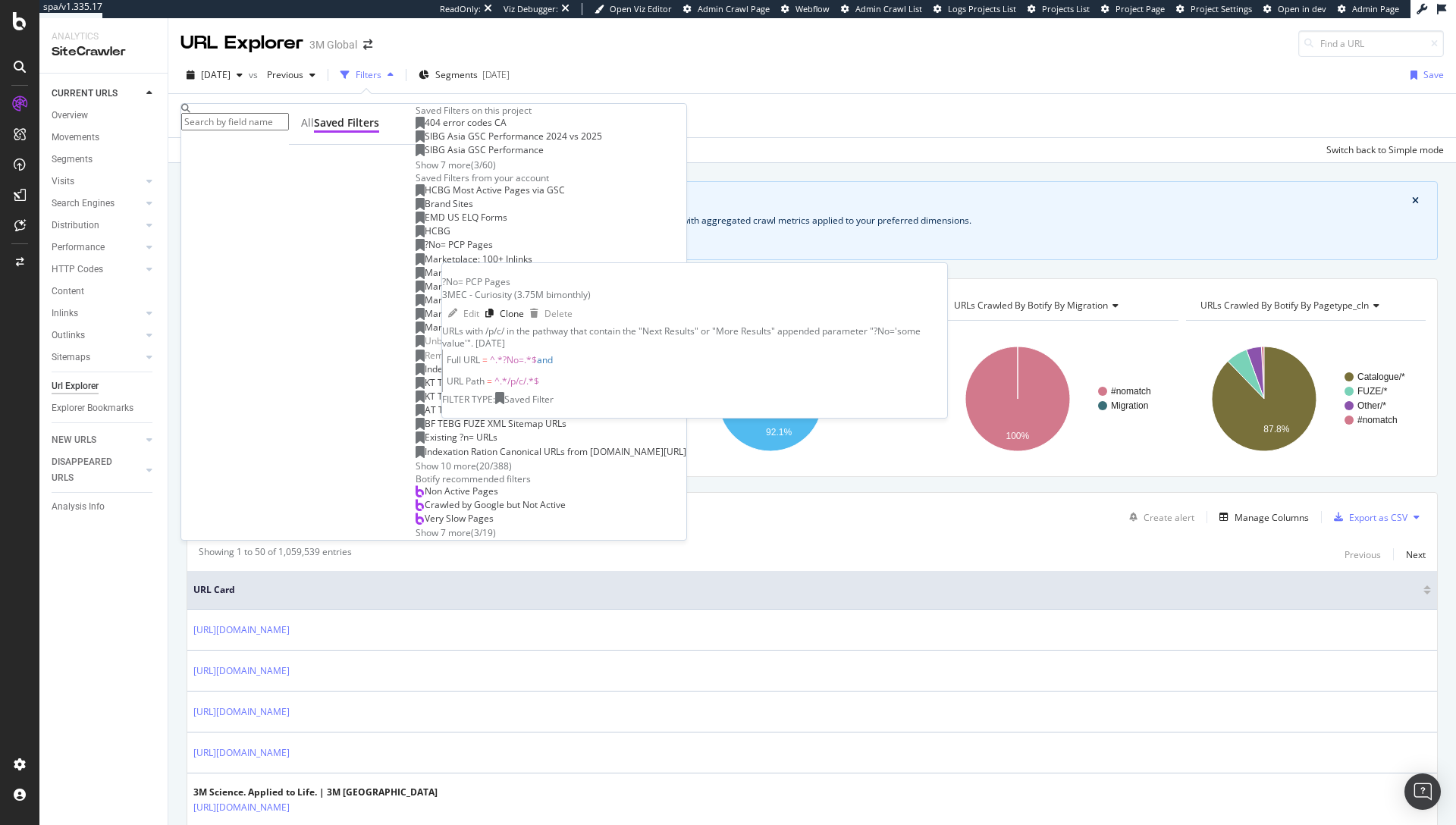
scroll to position [363, 0]
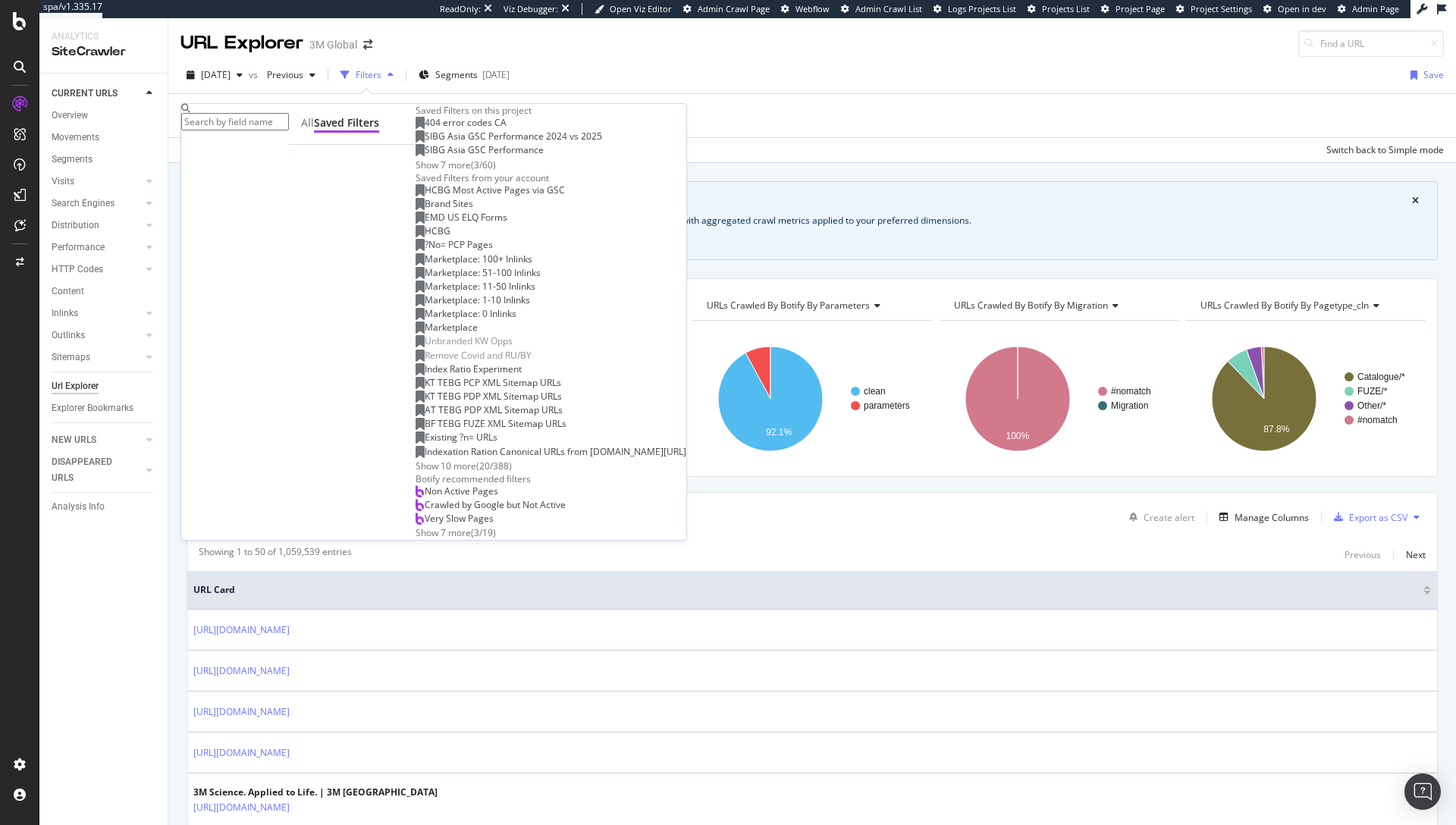
click at [416, 403] on div "HCBG Most Active Pages via GSC Brand Sites EMD US ELQ Forms HCBG ?No= PCP Pages…" at bounding box center [551, 329] width 271 height 288
click at [416, 459] on div "Show 10 more" at bounding box center [446, 466] width 61 height 13
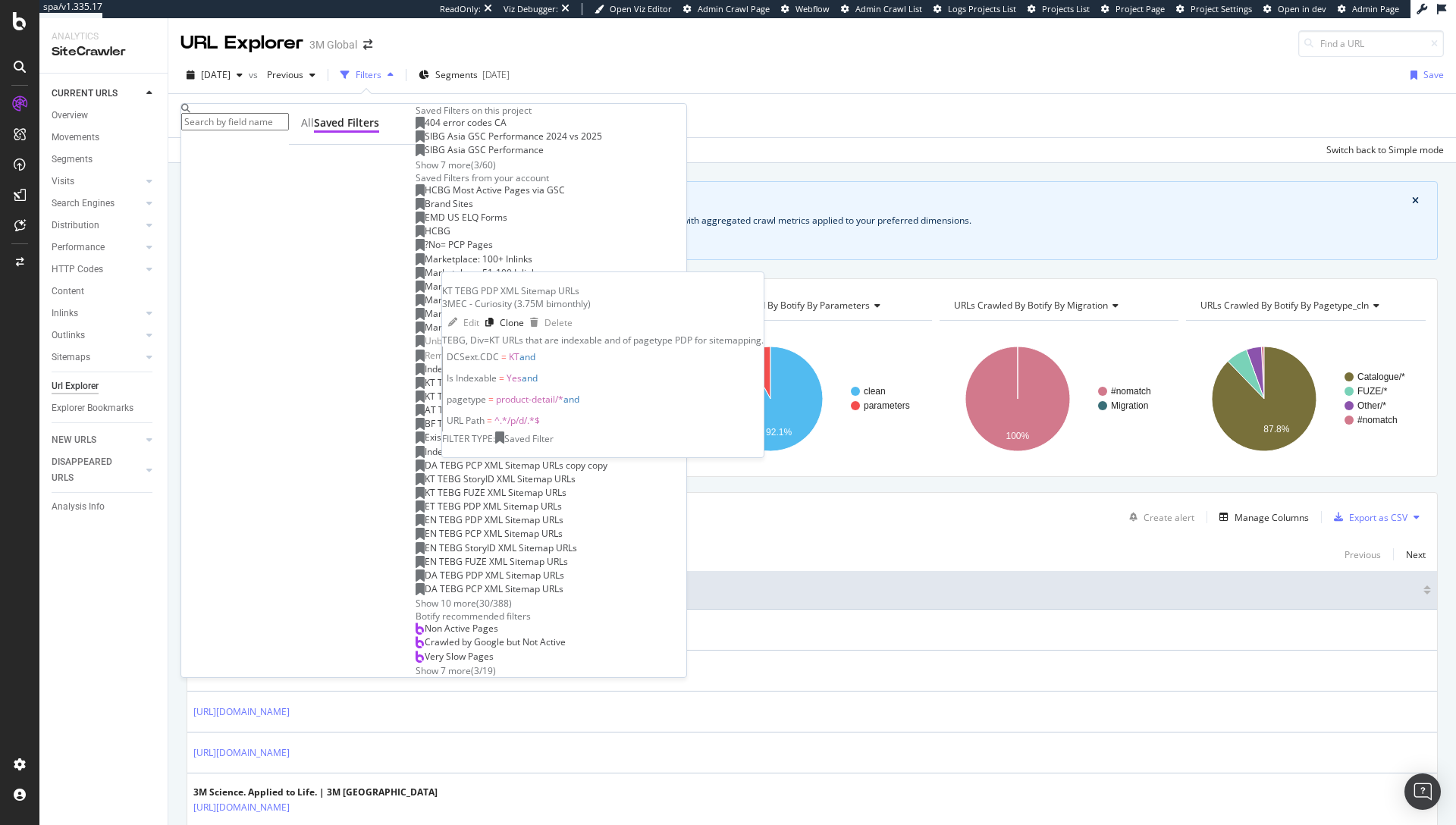
click at [424, 389] on span "KT TEBG PDP XML Sitemap URLs" at bounding box center [493, 396] width 137 height 13
